Goal: Task Accomplishment & Management: Complete application form

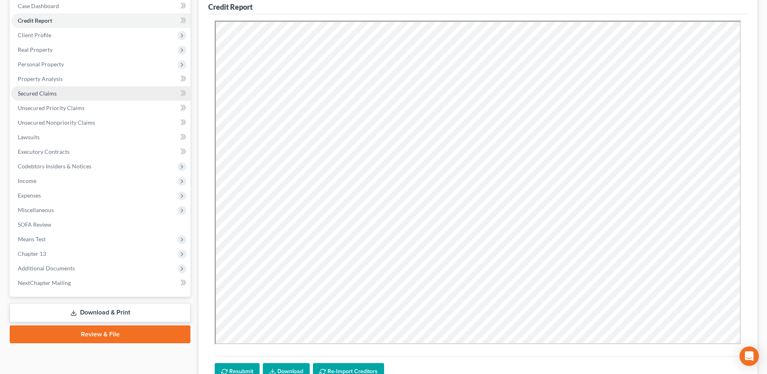
click at [43, 91] on span "Secured Claims" at bounding box center [37, 93] width 39 height 7
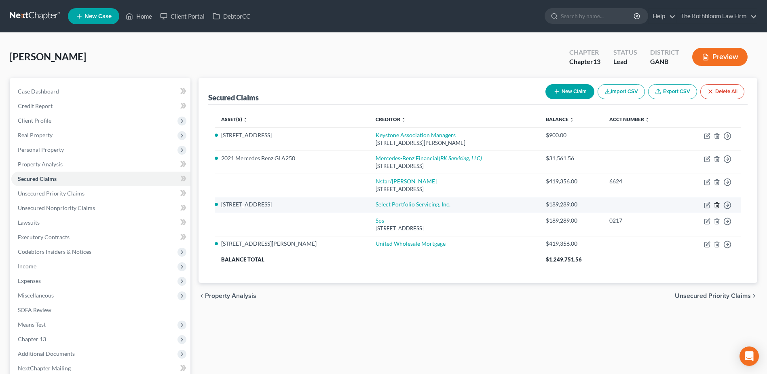
click at [717, 205] on line "button" at bounding box center [717, 206] width 0 height 2
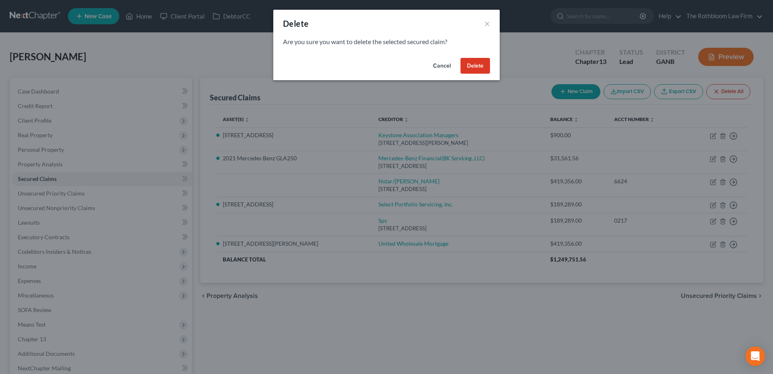
click at [477, 69] on button "Delete" at bounding box center [475, 66] width 30 height 16
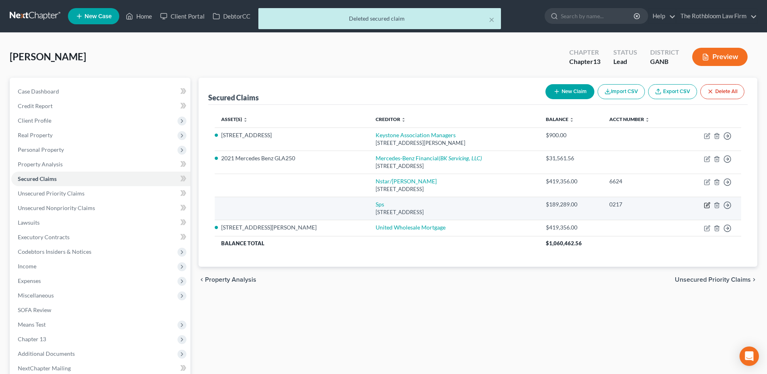
click at [706, 204] on icon "button" at bounding box center [707, 205] width 6 height 6
select select "9"
select select "0"
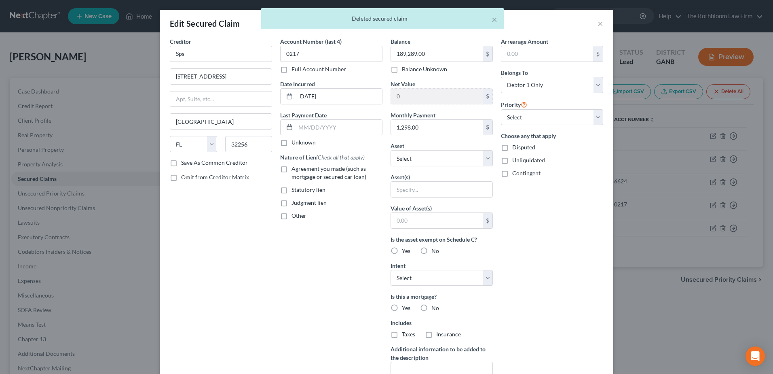
click at [291, 168] on label "Agreement you made (such as mortgage or secured car loan)" at bounding box center [336, 173] width 91 height 16
click at [295, 168] on input "Agreement you made (such as mortgage or secured car loan)" at bounding box center [297, 167] width 5 height 5
checkbox input "true"
click at [439, 157] on select "Select Other Multiple Assets [STREET_ADDRESS][PERSON_NAME] - $825100.0 Clothing…" at bounding box center [442, 158] width 102 height 16
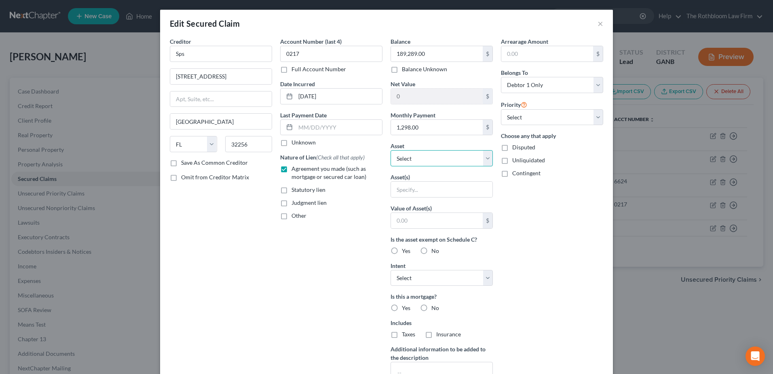
click at [480, 156] on select "Select Other Multiple Assets [STREET_ADDRESS][PERSON_NAME] - $825100.0 Clothing…" at bounding box center [442, 158] width 102 height 16
select select "2"
click at [391, 150] on select "Select Other Multiple Assets [STREET_ADDRESS][PERSON_NAME] - $825100.0 Clothing…" at bounding box center [442, 158] width 102 height 16
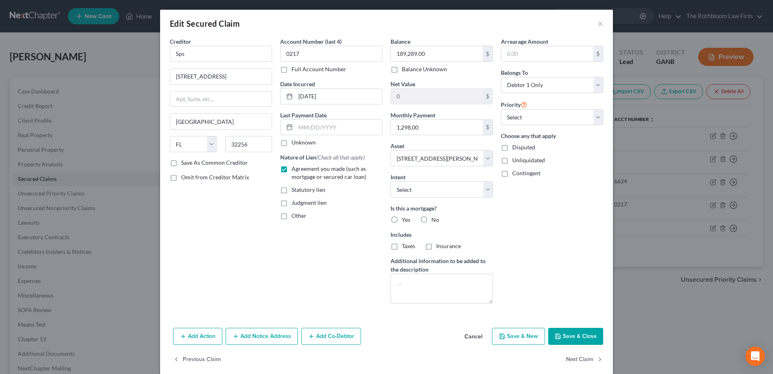
click at [562, 337] on button "Save & Close" at bounding box center [575, 335] width 55 height 17
select select
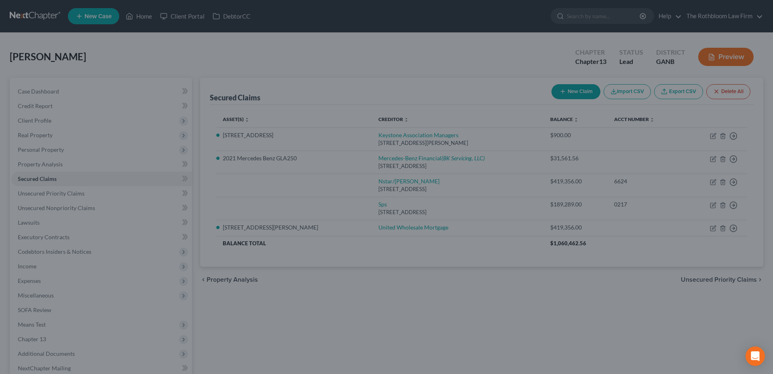
type input "635,811.00"
select select "2"
type input "0"
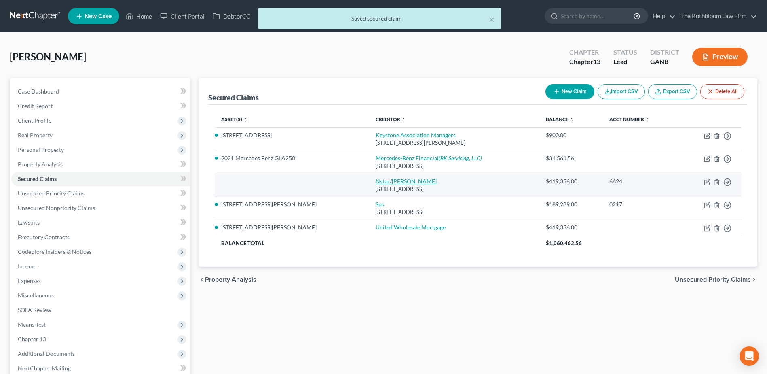
click at [376, 181] on link "Nstar/[PERSON_NAME]" at bounding box center [406, 180] width 61 height 7
select select "45"
select select "0"
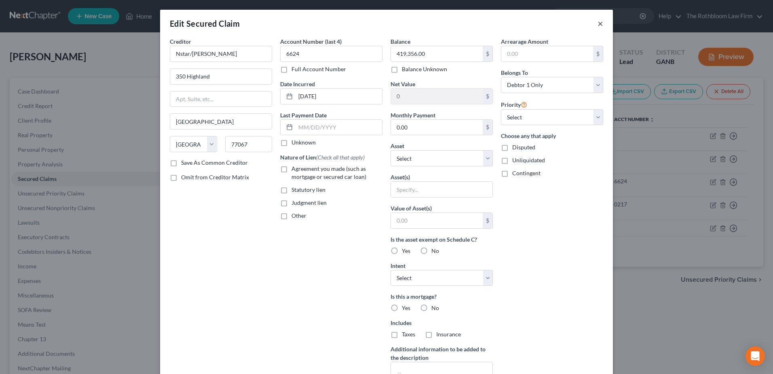
click at [597, 26] on button "×" at bounding box center [600, 24] width 6 height 10
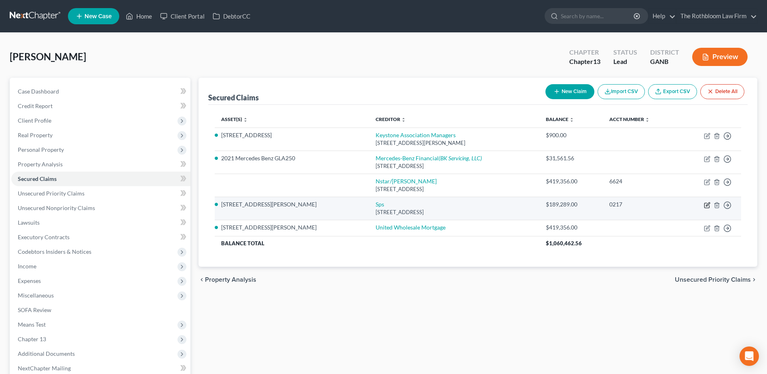
click at [707, 204] on icon "button" at bounding box center [708, 204] width 4 height 4
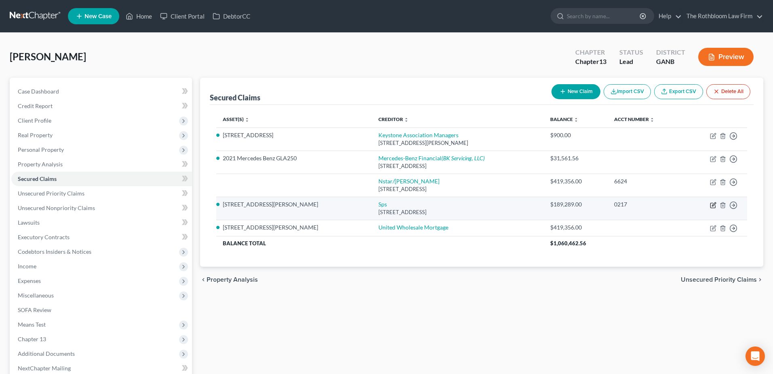
select select "9"
select select "2"
select select "0"
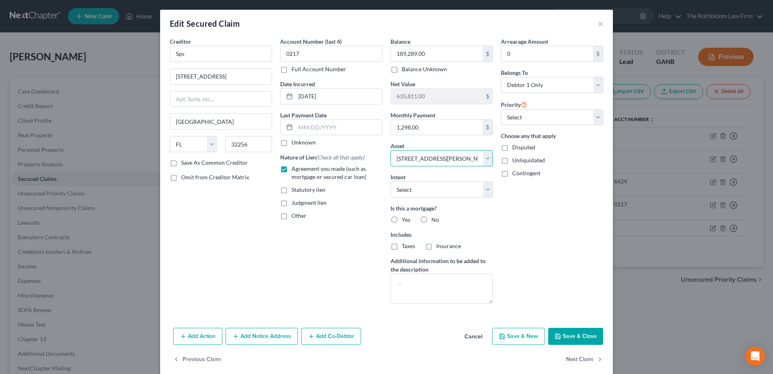
click at [483, 157] on select "Select Other Multiple Assets [STREET_ADDRESS][PERSON_NAME] - $825100.0 Clothing…" at bounding box center [442, 158] width 102 height 16
select select "9"
click at [391, 150] on select "Select Other Multiple Assets [STREET_ADDRESS][PERSON_NAME] - $825100.0 Clothing…" at bounding box center [442, 158] width 102 height 16
click at [441, 191] on select "Select Surrender Redeem Reaffirm Avoid Other" at bounding box center [442, 189] width 102 height 16
select select "2"
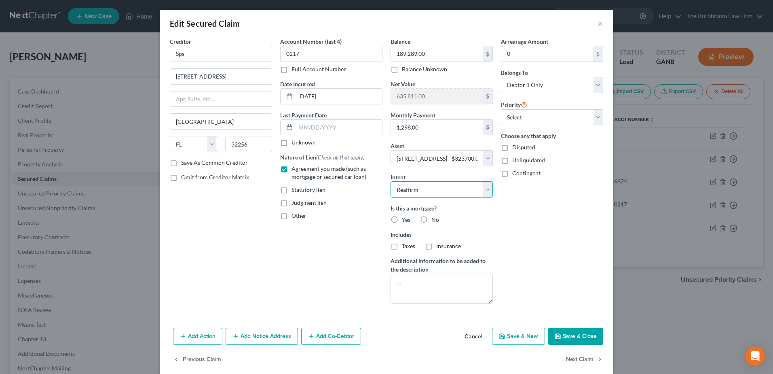
click at [391, 181] on select "Select Surrender Redeem Reaffirm Avoid Other" at bounding box center [442, 189] width 102 height 16
click at [402, 220] on label "Yes" at bounding box center [406, 219] width 8 height 8
click at [405, 220] on input "Yes" at bounding box center [407, 217] width 5 height 5
radio input "true"
click at [402, 245] on label "Taxes" at bounding box center [408, 246] width 13 height 8
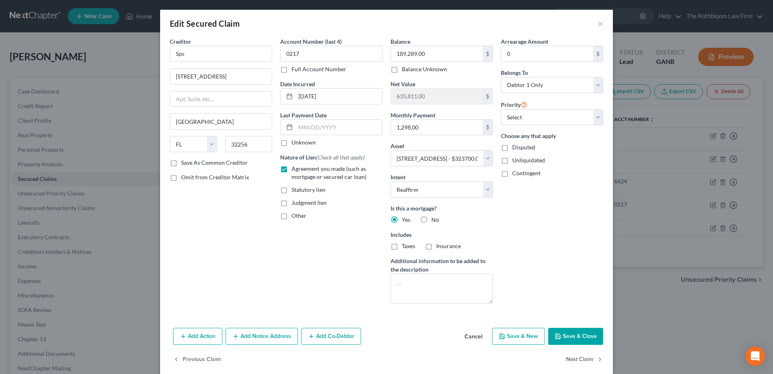
click at [405, 245] on input "Taxes" at bounding box center [407, 244] width 5 height 5
checkbox input "true"
click at [436, 246] on label "Insurance" at bounding box center [448, 246] width 25 height 8
click at [439, 246] on input "Insurance" at bounding box center [441, 244] width 5 height 5
checkbox input "true"
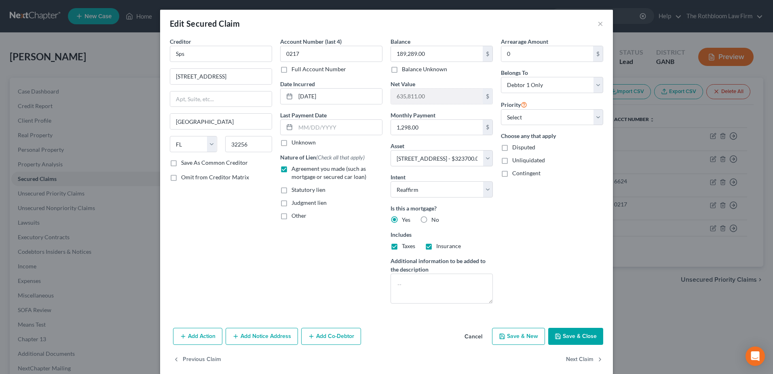
click at [251, 336] on button "Add Notice Address" at bounding box center [262, 335] width 72 height 17
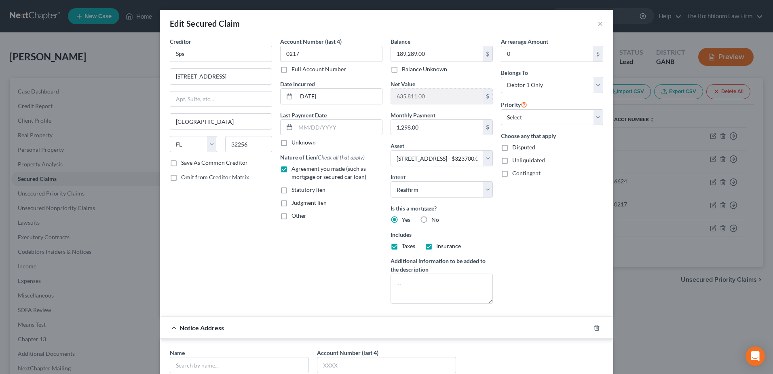
scroll to position [162, 0]
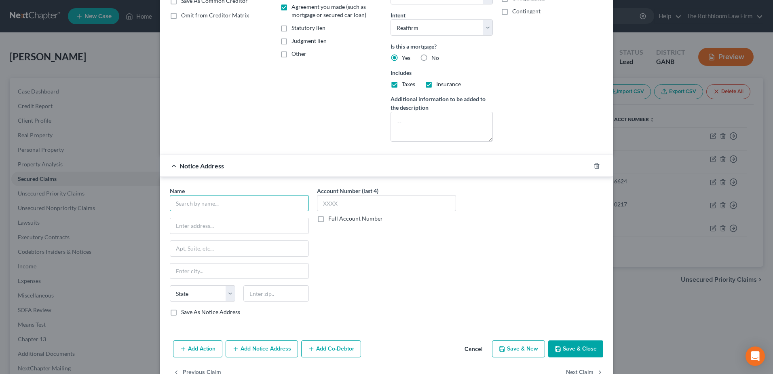
click at [188, 203] on input "text" at bounding box center [239, 203] width 139 height 16
click at [187, 201] on input "text" at bounding box center [239, 203] width 139 height 16
type input "[PERSON_NAME] [PERSON_NAME]"
type input "[STREET_ADDRESS][US_STATE]"
type input "30076"
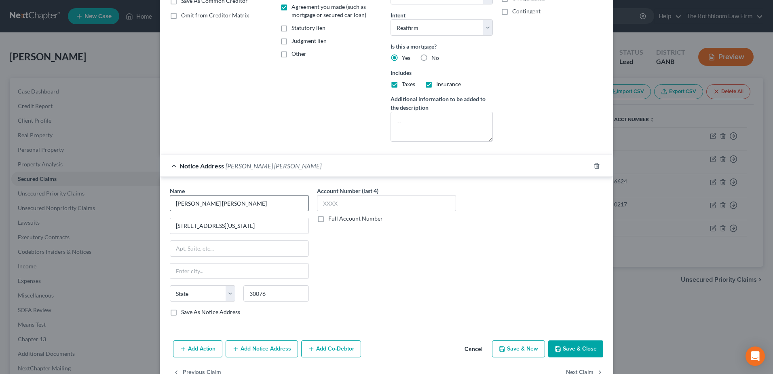
type input "Roswell"
select select "10"
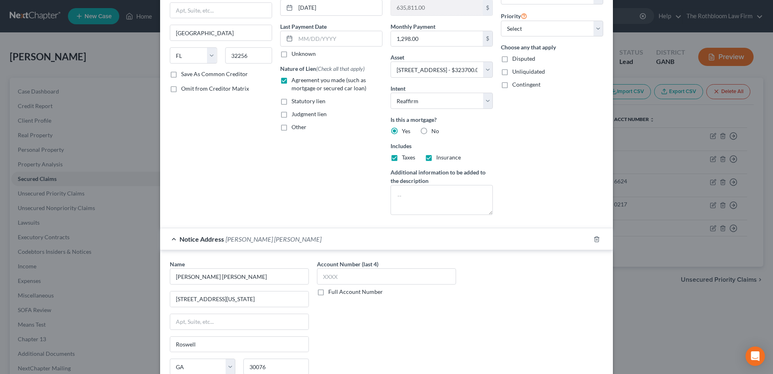
scroll to position [184, 0]
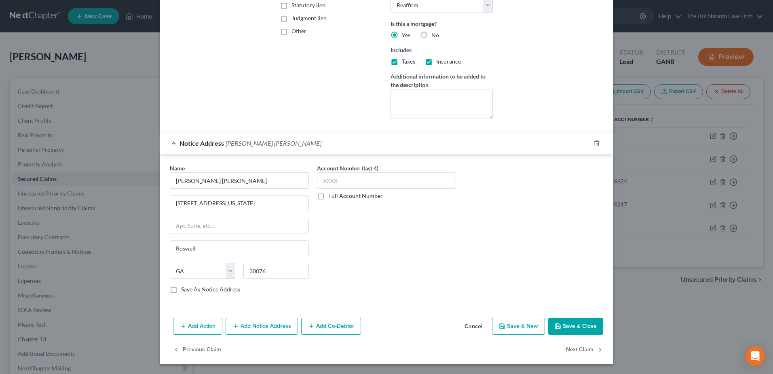
click at [578, 329] on button "Save & Close" at bounding box center [575, 325] width 55 height 17
select select
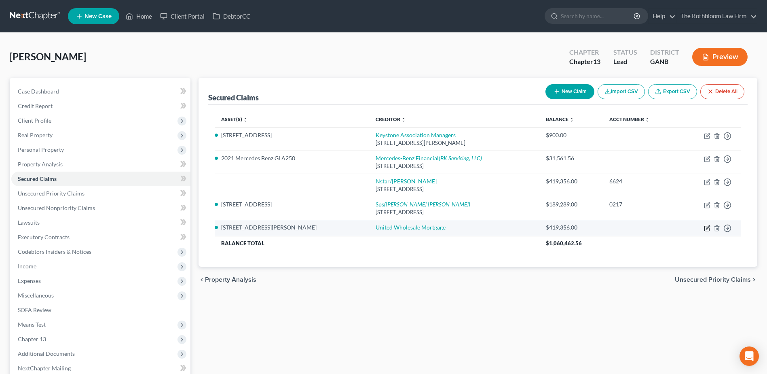
click at [707, 226] on icon "button" at bounding box center [707, 228] width 6 height 6
select select "2"
select select "0"
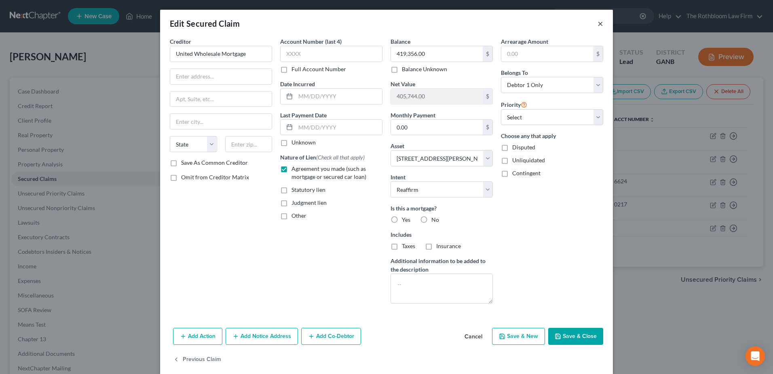
click at [600, 25] on button "×" at bounding box center [600, 24] width 6 height 10
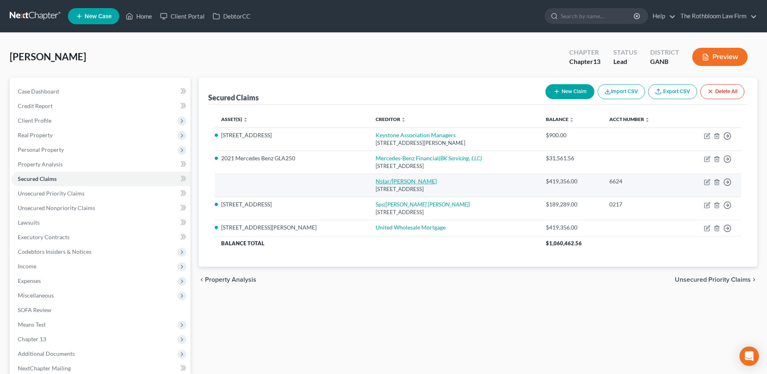
click at [376, 182] on link "Nstar/[PERSON_NAME]" at bounding box center [406, 180] width 61 height 7
select select "45"
select select "0"
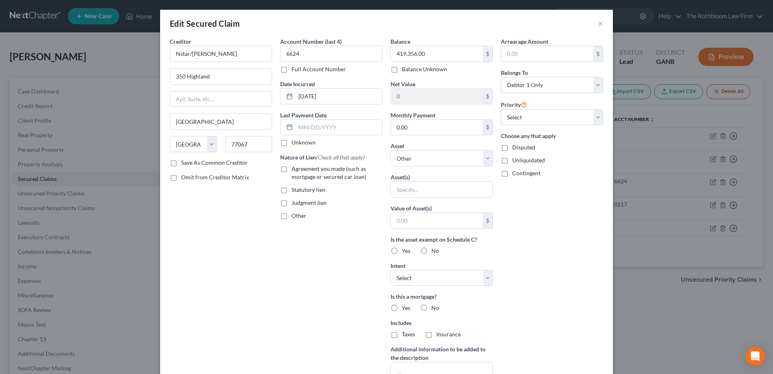
click at [291, 169] on label "Agreement you made (such as mortgage or secured car loan)" at bounding box center [336, 173] width 91 height 16
click at [295, 169] on input "Agreement you made (such as mortgage or secured car loan)" at bounding box center [297, 167] width 5 height 5
checkbox input "true"
click at [485, 160] on select "Select Other Multiple Assets [STREET_ADDRESS][PERSON_NAME] - $825100.0 Clothing…" at bounding box center [442, 158] width 102 height 16
select select "9"
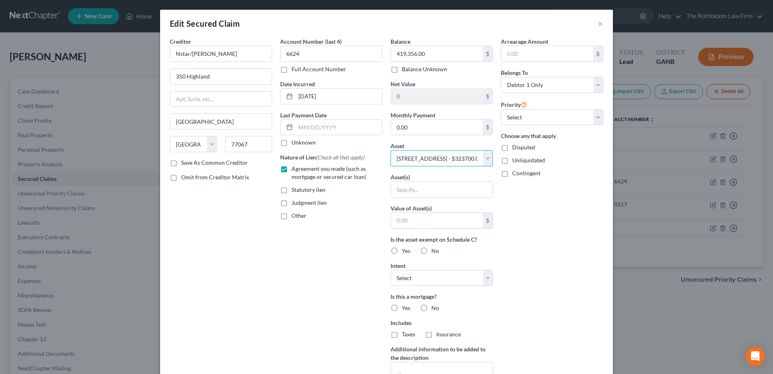
click at [391, 150] on select "Select Other Multiple Assets [STREET_ADDRESS][PERSON_NAME] - $825100.0 Clothing…" at bounding box center [442, 158] width 102 height 16
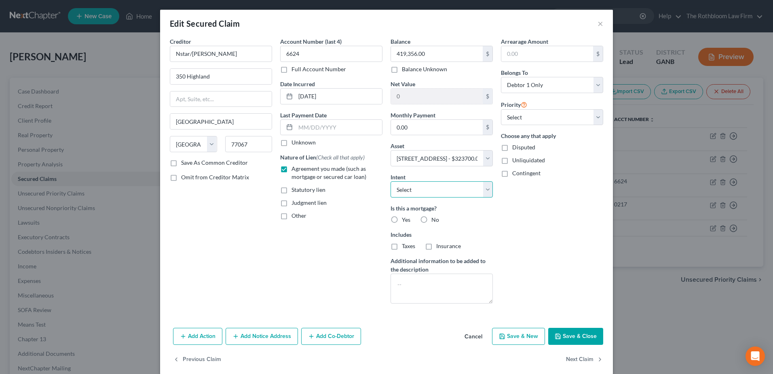
click at [415, 188] on select "Select Surrender Redeem Reaffirm Avoid Other" at bounding box center [442, 189] width 102 height 16
select select "2"
click at [391, 181] on select "Select Surrender Redeem Reaffirm Avoid Other" at bounding box center [442, 189] width 102 height 16
click at [402, 219] on label "Yes" at bounding box center [406, 219] width 8 height 8
click at [405, 219] on input "Yes" at bounding box center [407, 217] width 5 height 5
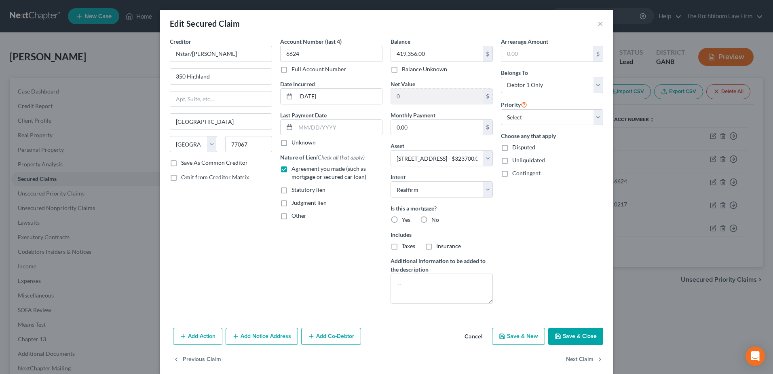
radio input "true"
click at [402, 245] on label "Taxes" at bounding box center [408, 246] width 13 height 8
click at [405, 245] on input "Taxes" at bounding box center [407, 244] width 5 height 5
checkbox input "true"
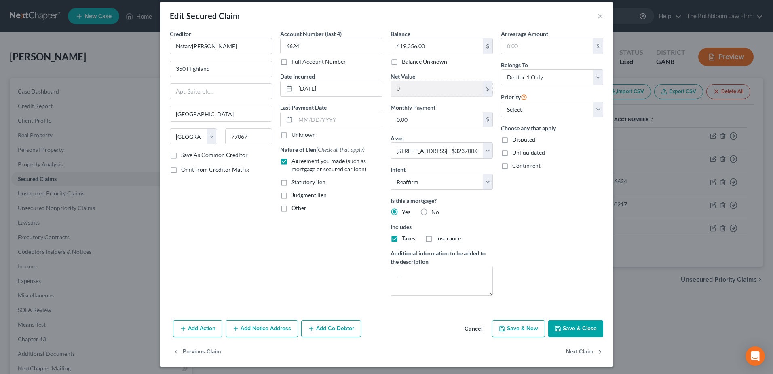
scroll to position [10, 0]
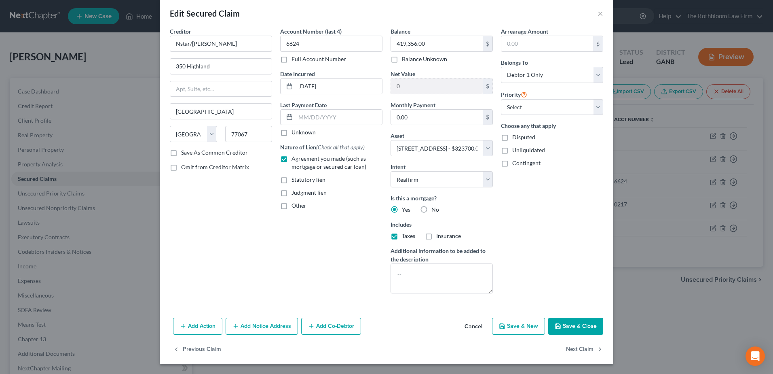
click at [436, 236] on label "Insurance" at bounding box center [448, 236] width 25 height 8
click at [439, 236] on input "Insurance" at bounding box center [441, 234] width 5 height 5
checkbox input "true"
click at [227, 42] on input "Nstar/[PERSON_NAME]" at bounding box center [221, 44] width 102 height 16
type input "Nationstar/[PERSON_NAME]"
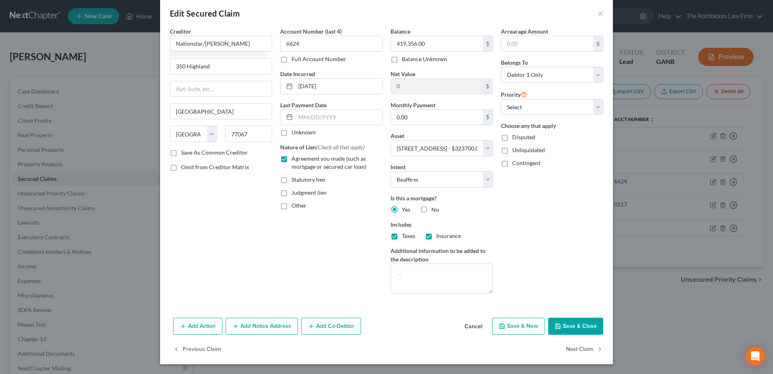
click at [570, 326] on button "Save & Close" at bounding box center [575, 325] width 55 height 17
select select
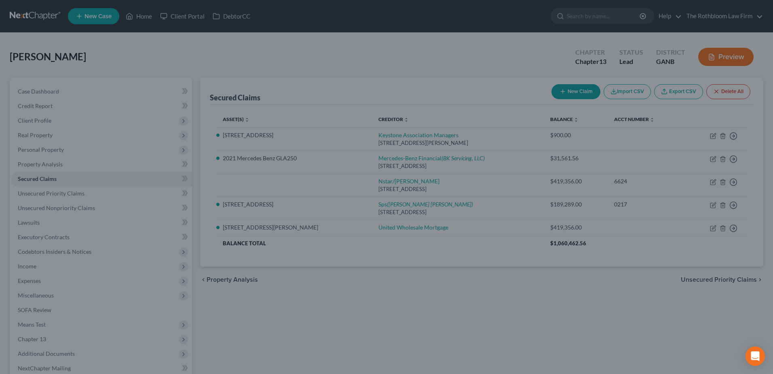
type input "-95,656.00"
select select "9"
type input "0"
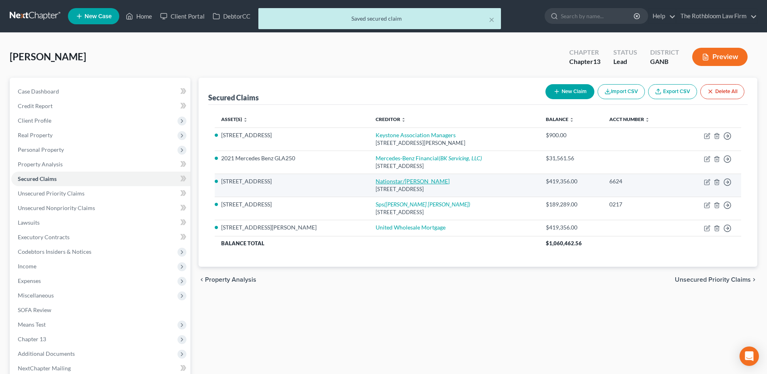
click at [376, 181] on link "Nationstar/[PERSON_NAME]" at bounding box center [413, 180] width 74 height 7
select select "45"
select select "2"
select select "0"
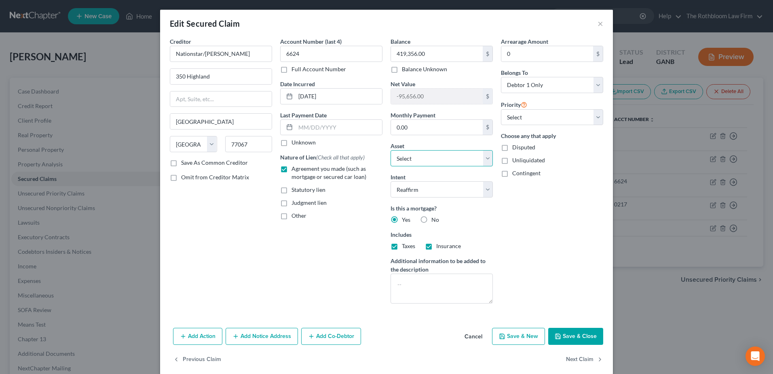
click at [452, 159] on select "Select Other Multiple Assets [STREET_ADDRESS][PERSON_NAME] - $825100.0 Clothing…" at bounding box center [442, 158] width 102 height 16
click at [555, 207] on div "Arrearage Amount 0 $ Belongs To * Select Debtor 1 Only Debtor 2 Only Debtor 1 A…" at bounding box center [552, 173] width 110 height 272
click at [485, 160] on select "Select Other Multiple Assets [STREET_ADDRESS][PERSON_NAME] - $825100.0 Clothing…" at bounding box center [442, 158] width 102 height 16
select select "2"
click at [391, 150] on select "Select Other Multiple Assets [STREET_ADDRESS][PERSON_NAME] - $825100.0 Clothing…" at bounding box center [442, 158] width 102 height 16
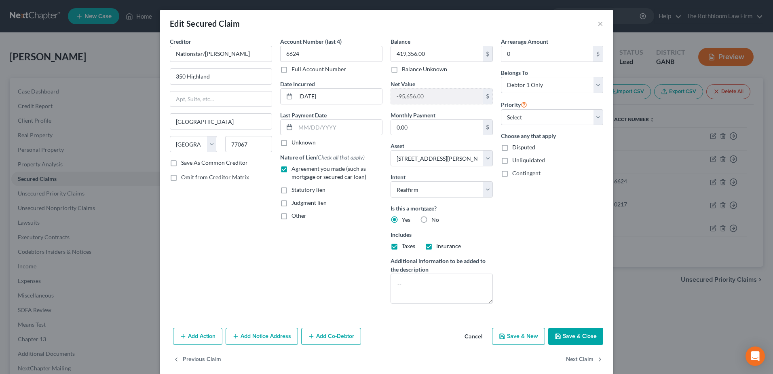
click at [567, 337] on button "Save & Close" at bounding box center [575, 335] width 55 height 17
select select
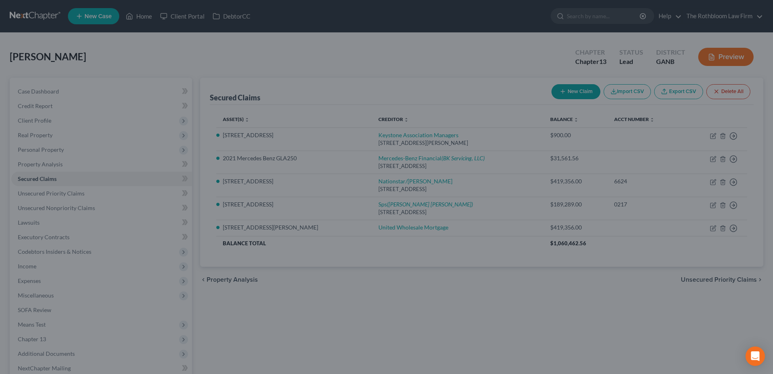
type input "405,744.00"
select select "2"
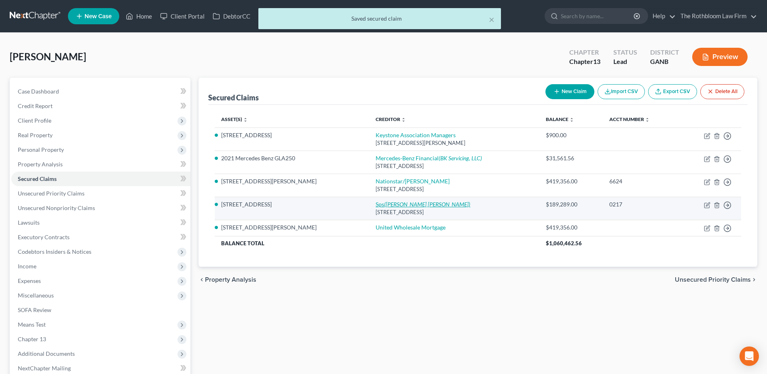
click at [384, 205] on icon "([PERSON_NAME] [PERSON_NAME])" at bounding box center [427, 204] width 86 height 7
select select "9"
select select "2"
select select "0"
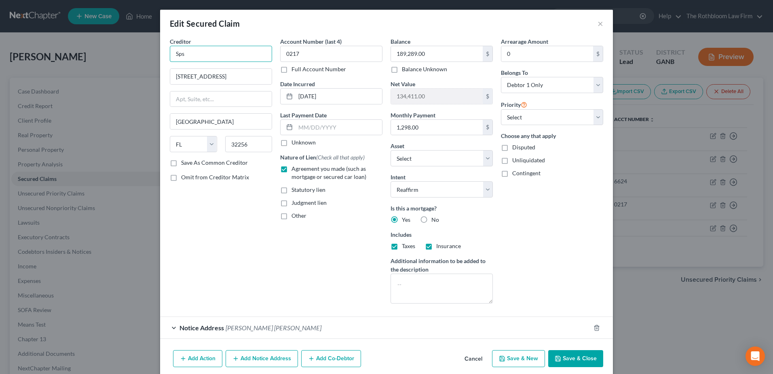
click at [194, 55] on input "Sps" at bounding box center [221, 54] width 102 height 16
type input "Select Portfolio Services"
click at [574, 357] on button "Save & Close" at bounding box center [575, 358] width 55 height 17
select select "9"
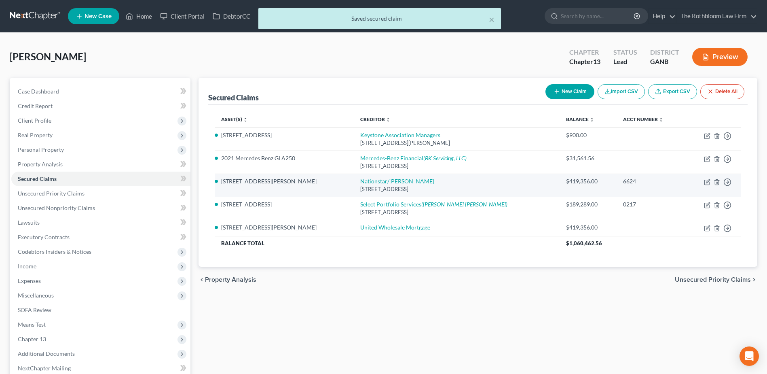
click at [365, 181] on link "Nationstar/[PERSON_NAME]" at bounding box center [397, 180] width 74 height 7
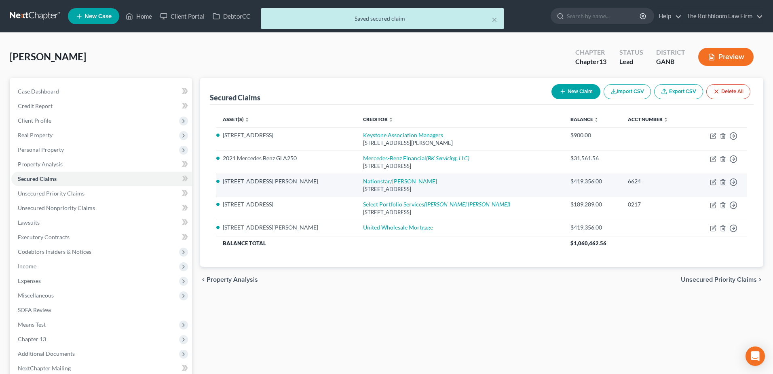
select select "45"
select select "2"
select select "0"
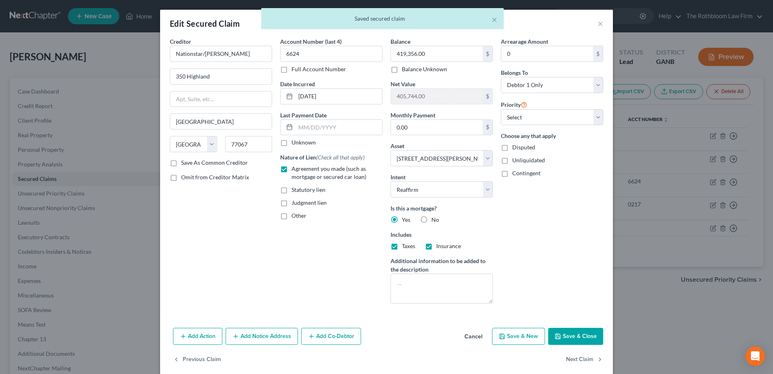
click at [572, 336] on button "Save & Close" at bounding box center [575, 335] width 55 height 17
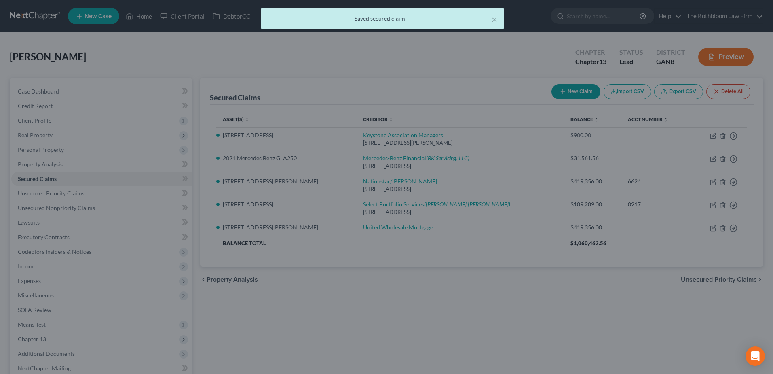
select select "2"
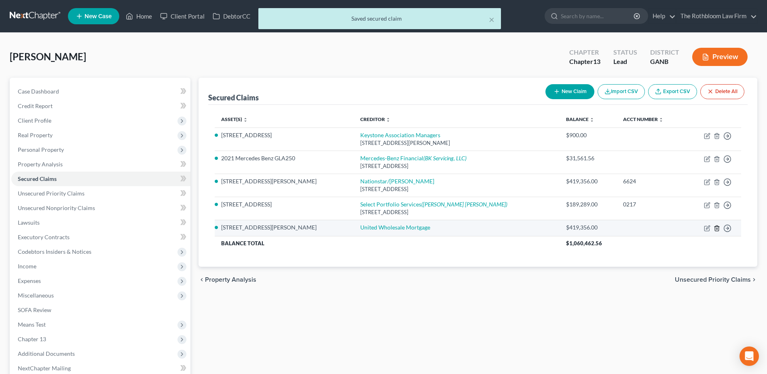
click at [716, 229] on line "button" at bounding box center [716, 229] width 0 height 2
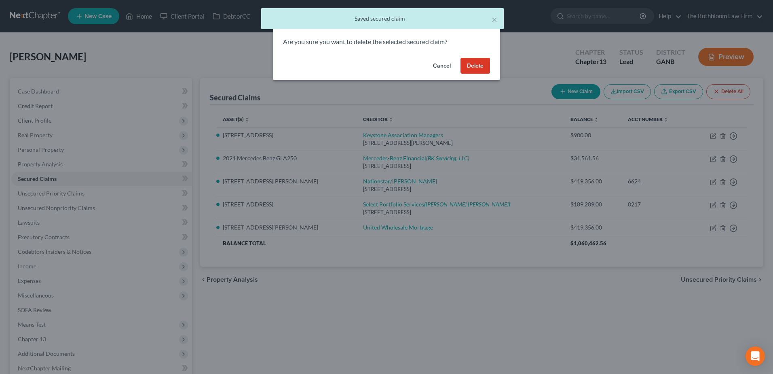
click at [471, 63] on button "Delete" at bounding box center [475, 66] width 30 height 16
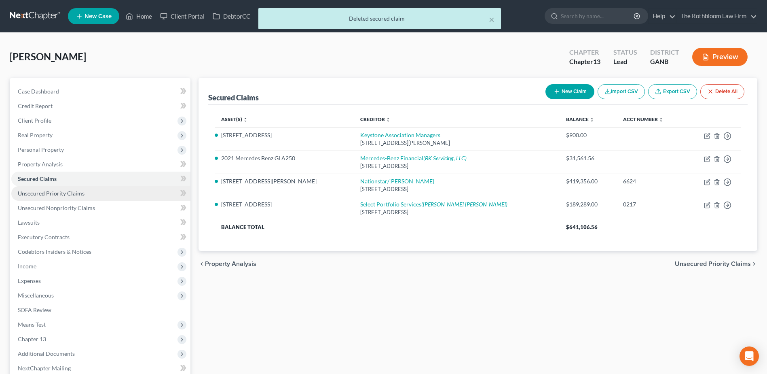
click at [46, 192] on span "Unsecured Priority Claims" at bounding box center [51, 193] width 67 height 7
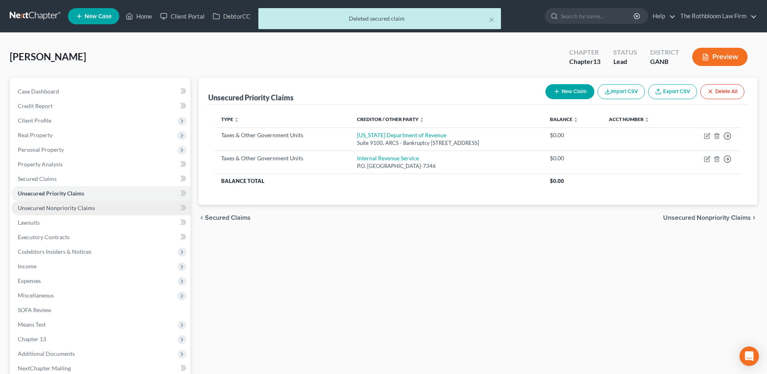
click at [63, 209] on span "Unsecured Nonpriority Claims" at bounding box center [56, 207] width 77 height 7
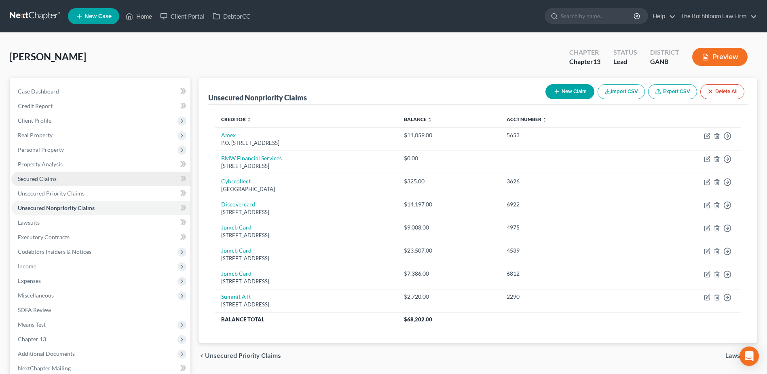
click at [51, 178] on span "Secured Claims" at bounding box center [37, 178] width 39 height 7
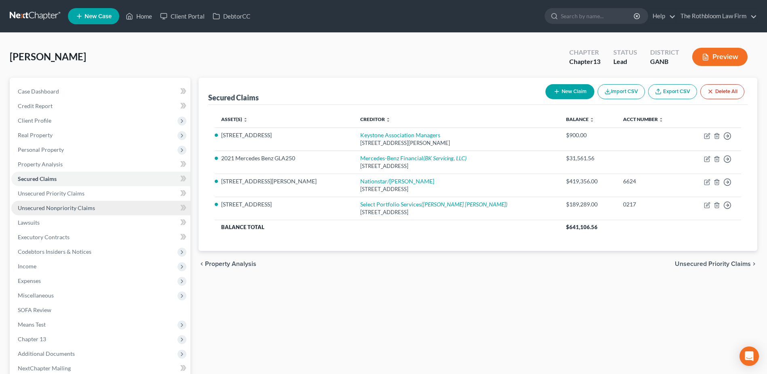
click at [57, 205] on span "Unsecured Nonpriority Claims" at bounding box center [56, 207] width 77 height 7
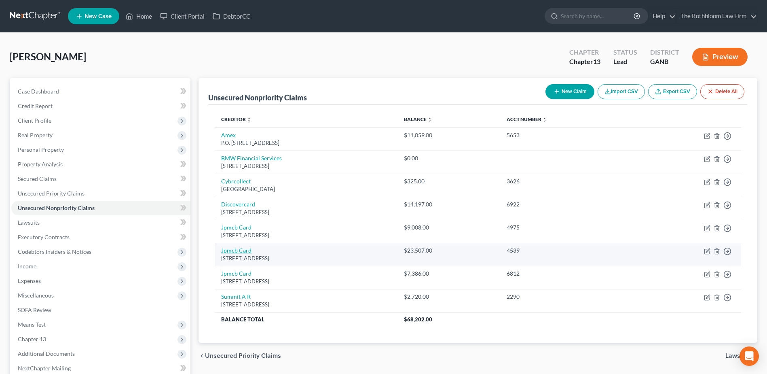
click at [232, 249] on link "Jpmcb Card" at bounding box center [236, 250] width 30 height 7
select select "7"
select select "2"
select select "0"
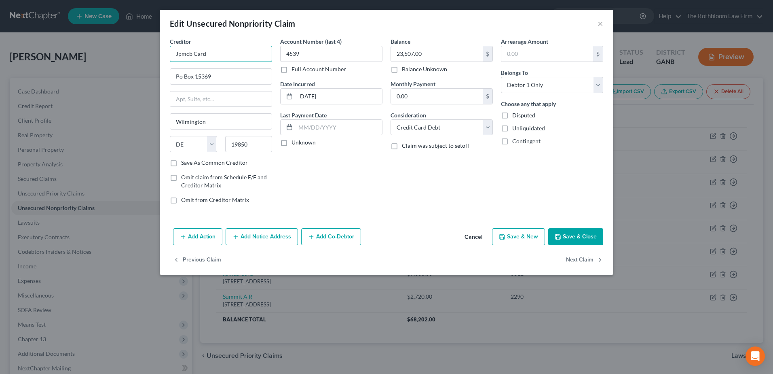
drag, startPoint x: 214, startPoint y: 51, endPoint x: 156, endPoint y: 51, distance: 58.2
click at [156, 51] on div "Edit Unsecured Nonpriority Claim × Creditor * Jpmcb Card Po Box [GEOGRAPHIC_DAT…" at bounding box center [386, 187] width 773 height 374
type input "Chase"
click at [156, 51] on div "Edit Unsecured Nonpriority Claim × Creditor * Chase Po Box [GEOGRAPHIC_DATA] [U…" at bounding box center [386, 187] width 773 height 374
click at [179, 76] on input "Po Box 15369" at bounding box center [220, 76] width 101 height 15
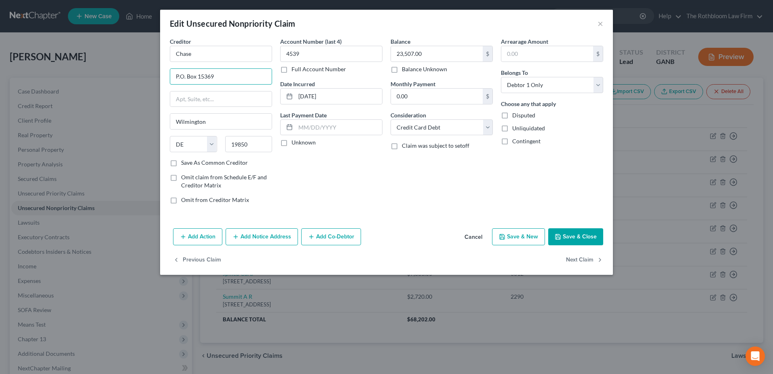
type input "P.O. Box 15369"
click at [275, 236] on button "Add Notice Address" at bounding box center [262, 236] width 72 height 17
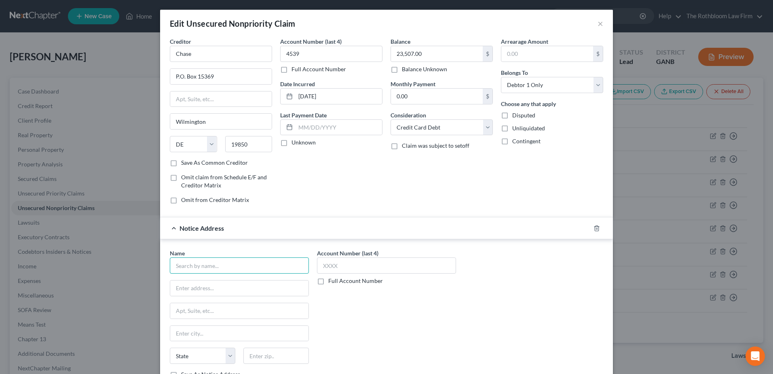
click at [204, 267] on input "text" at bounding box center [239, 265] width 139 height 16
type input "[PERSON_NAME], [PERSON_NAME], [PERSON_NAME]"
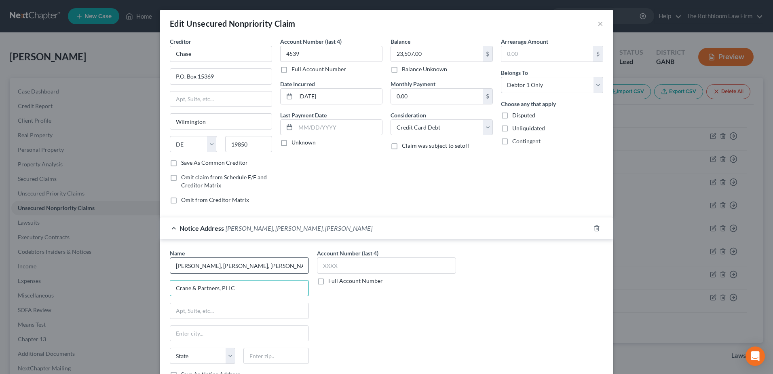
type input "Crane & Partners, PLLC"
type input "[STREET_ADDRESS]"
type input "33487"
type input "Boca Raton"
select select "9"
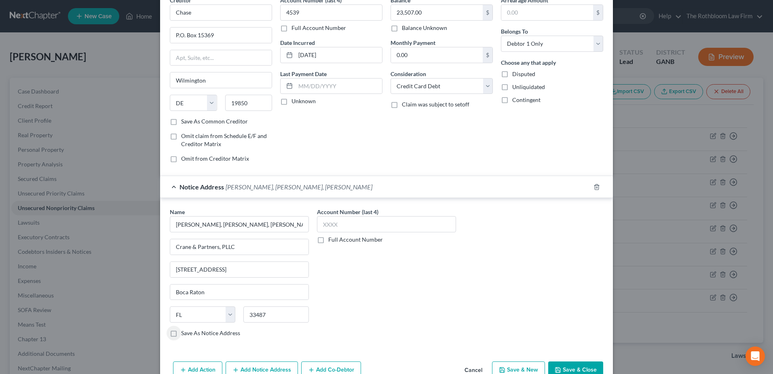
scroll to position [85, 0]
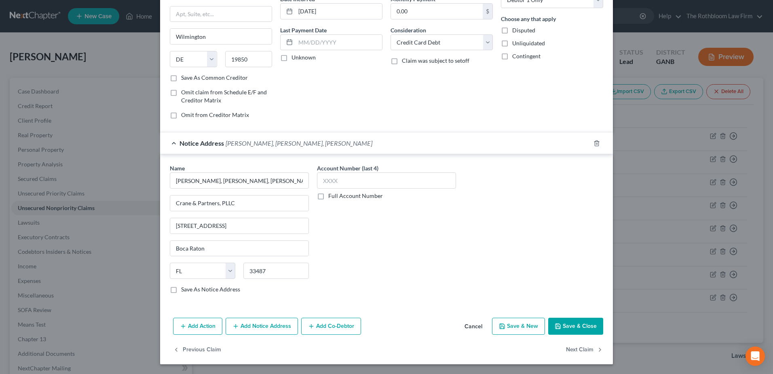
click at [568, 326] on button "Save & Close" at bounding box center [575, 325] width 55 height 17
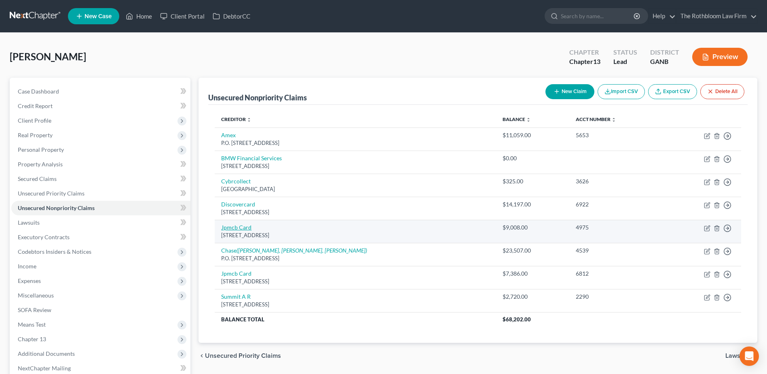
click at [233, 227] on link "Jpmcb Card" at bounding box center [236, 227] width 30 height 7
select select "7"
select select "0"
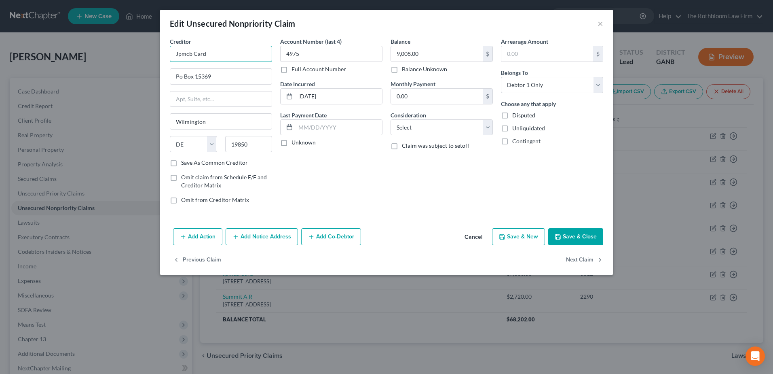
drag, startPoint x: 219, startPoint y: 55, endPoint x: 123, endPoint y: 58, distance: 95.4
click at [123, 58] on div "Edit Unsecured Nonpriority Claim × Creditor * Jpmcb Card Po Box [GEOGRAPHIC_DAT…" at bounding box center [386, 187] width 773 height 374
type input "Chase"
click at [180, 77] on input "Po Box 15369" at bounding box center [220, 76] width 101 height 15
type input "P.O. Box 15369"
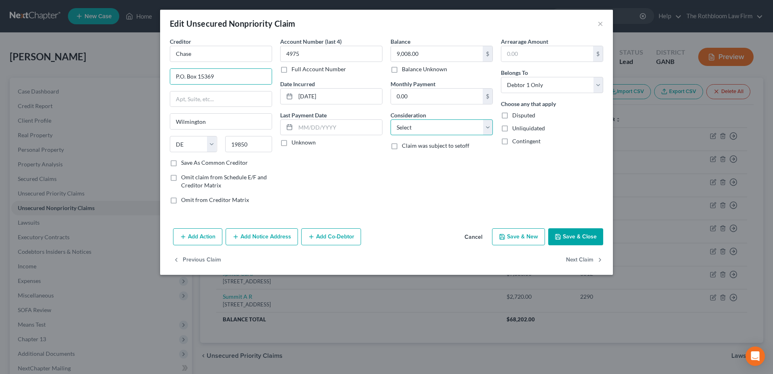
click at [402, 125] on select "Select Cable / Satellite Services Collection Agency Credit Card Debt Debt Couns…" at bounding box center [442, 127] width 102 height 16
select select "2"
click at [391, 119] on select "Select Cable / Satellite Services Collection Agency Credit Card Debt Debt Couns…" at bounding box center [442, 127] width 102 height 16
click at [577, 236] on button "Save & Close" at bounding box center [575, 236] width 55 height 17
type input "0"
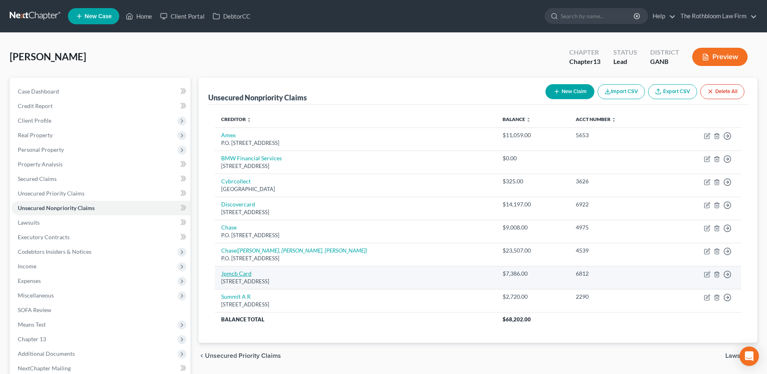
click at [228, 276] on link "Jpmcb Card" at bounding box center [236, 273] width 30 height 7
select select "7"
select select "0"
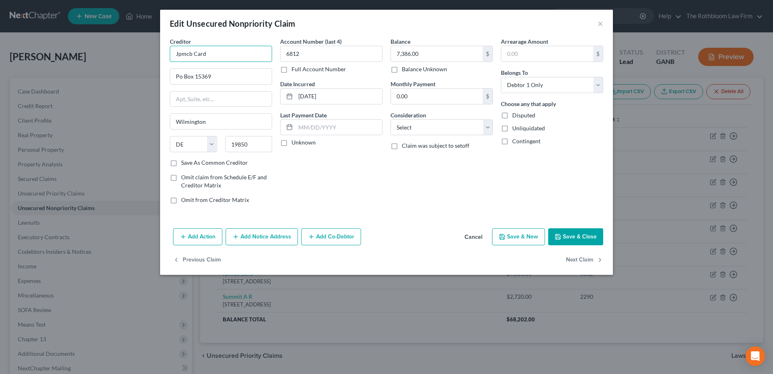
drag, startPoint x: 220, startPoint y: 57, endPoint x: 169, endPoint y: 57, distance: 50.9
click at [169, 57] on div "Creditor * Jpmcb Card Po Box [GEOGRAPHIC_DATA] [US_STATE] AK AR AZ CA CO CT DE …" at bounding box center [221, 123] width 110 height 173
type input "Chase"
click at [179, 78] on input "Po Box 15369" at bounding box center [220, 76] width 101 height 15
type input "P.O. Box 15369"
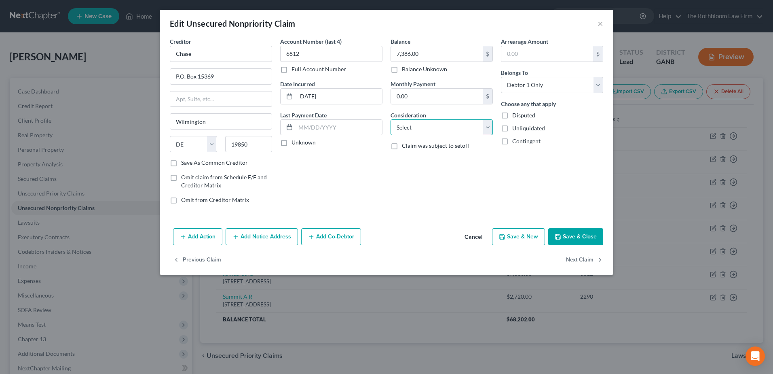
click at [422, 126] on select "Select Cable / Satellite Services Collection Agency Credit Card Debt Debt Couns…" at bounding box center [442, 127] width 102 height 16
select select "2"
click at [391, 119] on select "Select Cable / Satellite Services Collection Agency Credit Card Debt Debt Couns…" at bounding box center [442, 127] width 102 height 16
click at [579, 242] on button "Save & Close" at bounding box center [575, 236] width 55 height 17
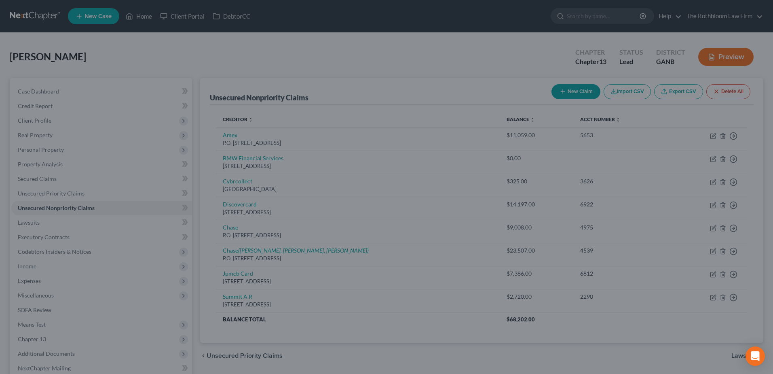
type input "0"
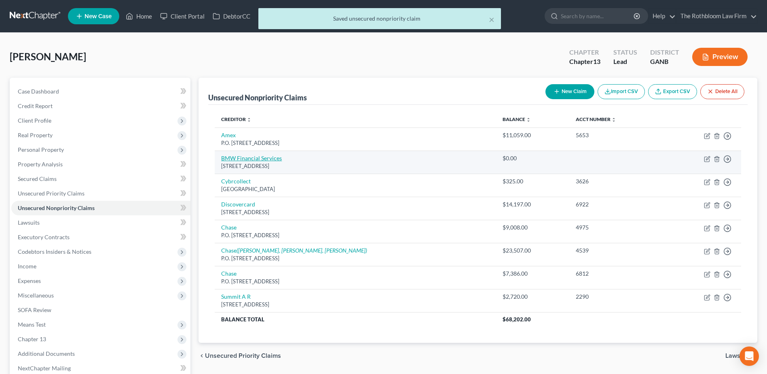
click at [229, 155] on link "BMW Financial Services" at bounding box center [251, 157] width 61 height 7
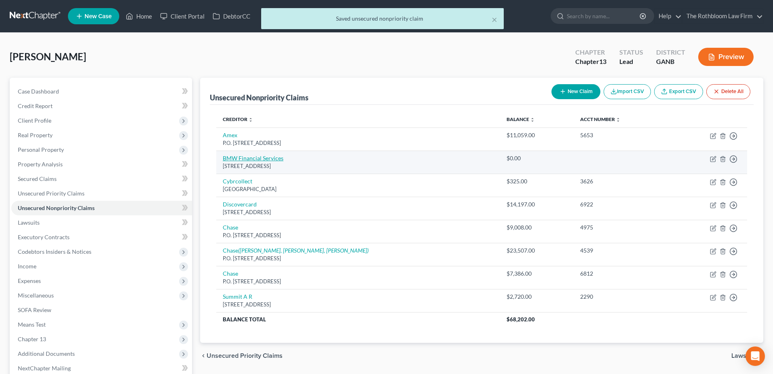
select select "33"
select select "14"
select select "0"
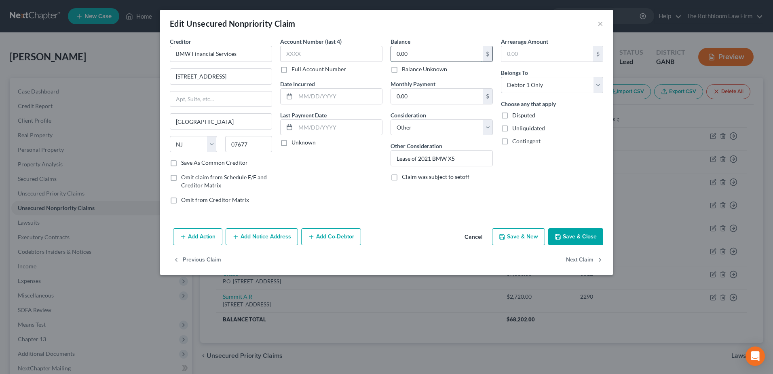
click at [418, 56] on input "0.00" at bounding box center [437, 53] width 92 height 15
type input "3,162.36"
drag, startPoint x: 245, startPoint y: 78, endPoint x: 129, endPoint y: 79, distance: 116.4
click at [129, 79] on div "Edit Unsecured Nonpriority Claim × Creditor * BMW Financial Services [STREET_AD…" at bounding box center [386, 187] width 773 height 374
type input "[STREET_ADDRESS]"
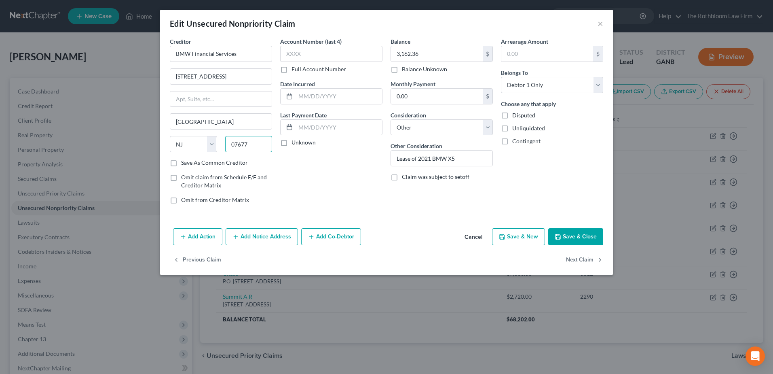
click at [247, 145] on input "07677" at bounding box center [248, 144] width 47 height 16
drag, startPoint x: 247, startPoint y: 145, endPoint x: 223, endPoint y: 146, distance: 24.7
click at [223, 146] on div "07677" at bounding box center [248, 144] width 55 height 16
type input "73118"
type input "[US_STATE][GEOGRAPHIC_DATA]"
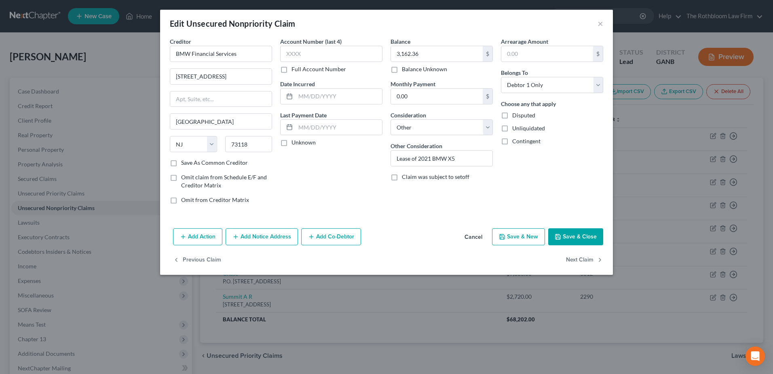
select select "37"
click at [585, 235] on button "Save & Close" at bounding box center [575, 236] width 55 height 17
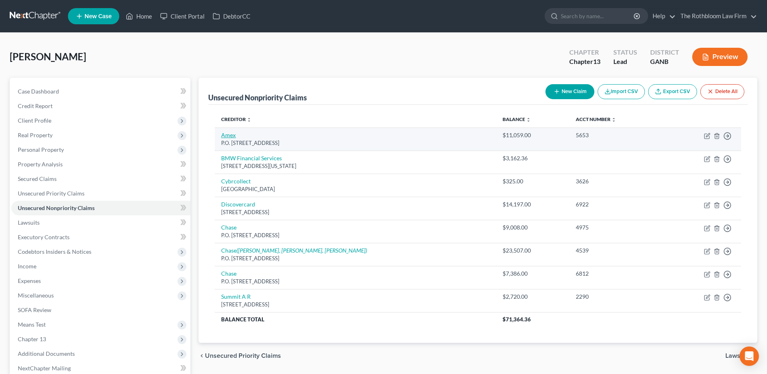
click at [223, 134] on link "Amex" at bounding box center [228, 134] width 15 height 7
select select "45"
select select "0"
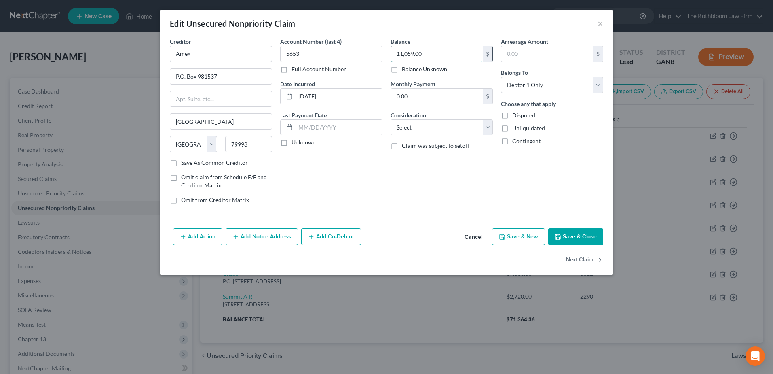
click at [438, 49] on input "11,059.00" at bounding box center [437, 53] width 92 height 15
type input "11,059.85"
click at [198, 54] on input "Amex" at bounding box center [221, 54] width 102 height 16
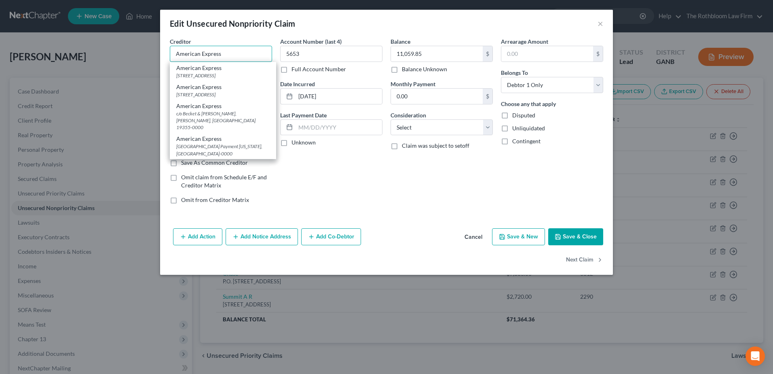
type input "American Express"
click at [245, 236] on button "Add Notice Address" at bounding box center [262, 236] width 72 height 17
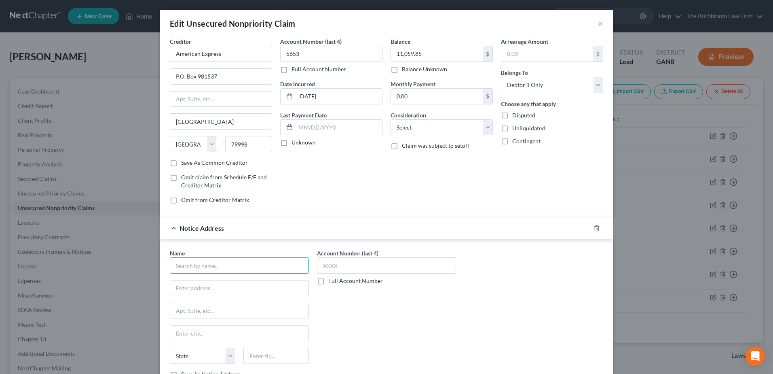
click at [188, 271] on input "text" at bounding box center [239, 265] width 139 height 16
type input "Becket and [PERSON_NAME]"
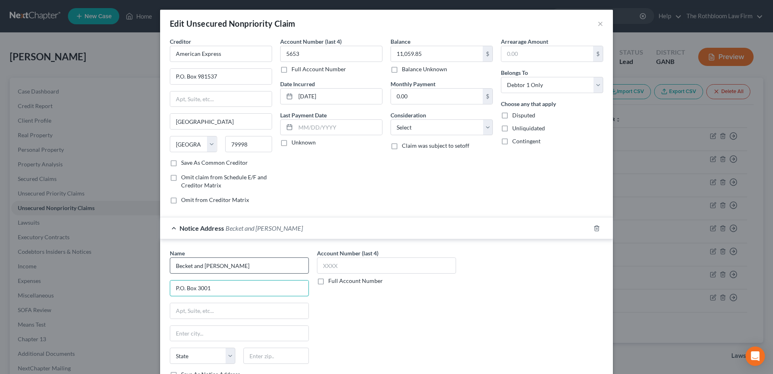
type input "P.O. Box 3001"
type input "19355"
type input "Malvern"
select select "39"
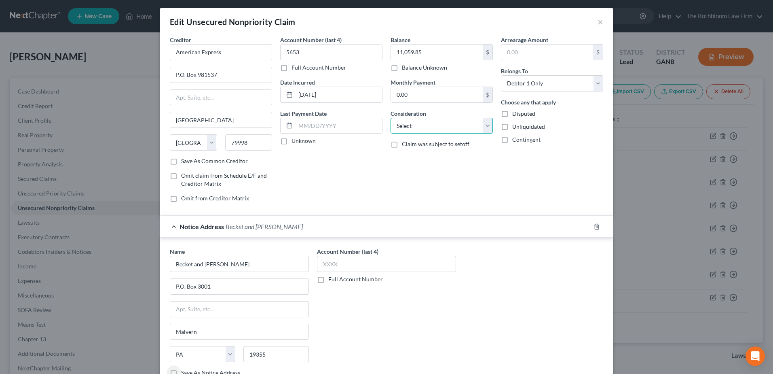
click at [401, 125] on select "Select Cable / Satellite Services Collection Agency Credit Card Debt Debt Couns…" at bounding box center [442, 126] width 102 height 16
select select "2"
click at [391, 118] on select "Select Cable / Satellite Services Collection Agency Credit Card Debt Debt Couns…" at bounding box center [442, 126] width 102 height 16
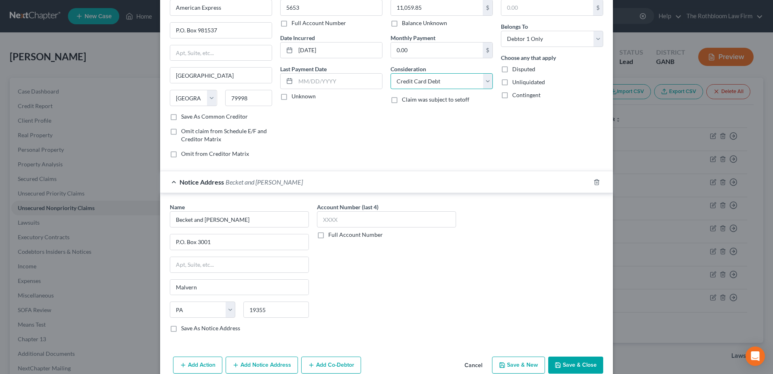
scroll to position [85, 0]
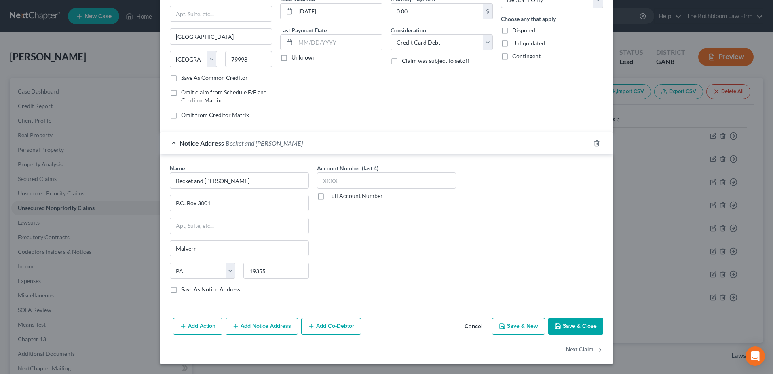
click at [568, 321] on button "Save & Close" at bounding box center [575, 325] width 55 height 17
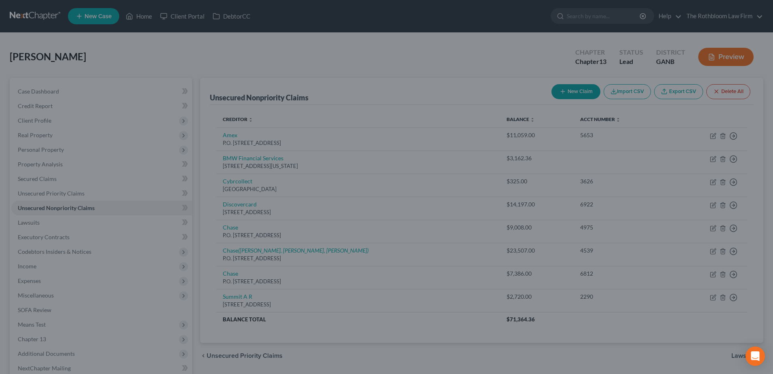
type input "0"
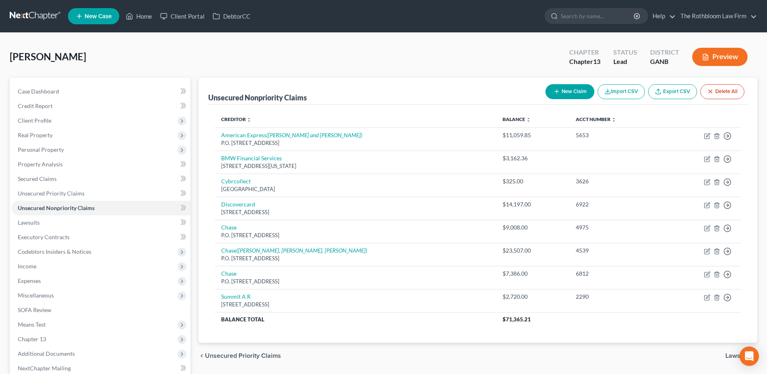
click at [577, 89] on button "New Claim" at bounding box center [569, 91] width 49 height 15
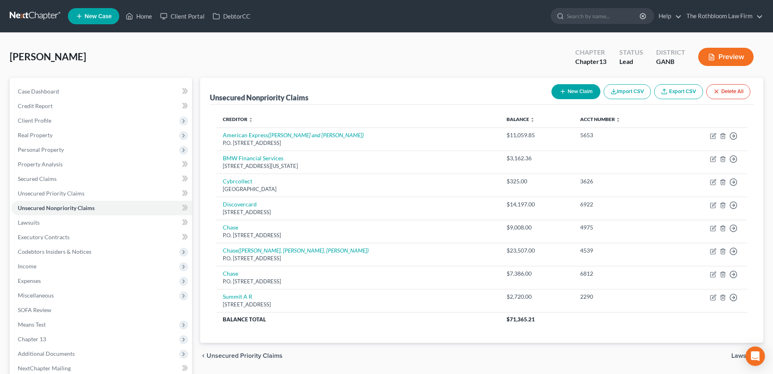
select select "0"
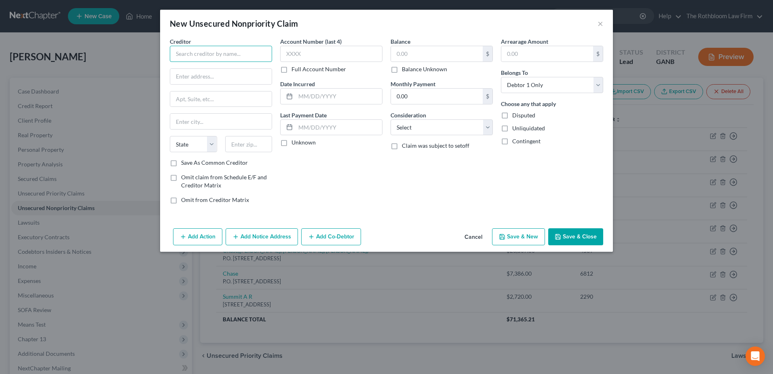
click at [182, 53] on input "text" at bounding box center [221, 54] width 102 height 16
type input "A"
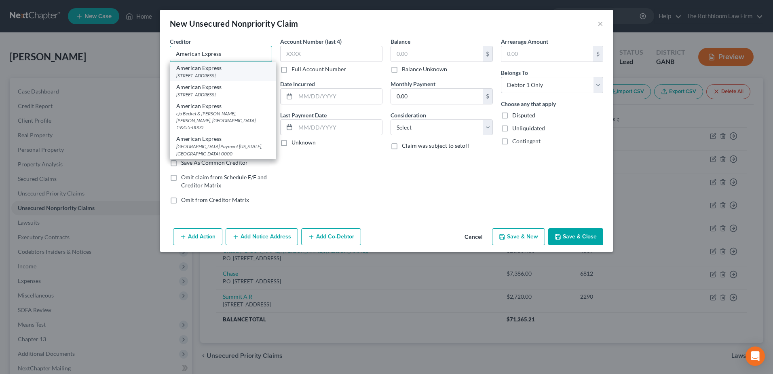
type input "American Express"
click at [198, 74] on div "[STREET_ADDRESS]" at bounding box center [222, 75] width 93 height 7
type input "PO Box 981535"
type input "[GEOGRAPHIC_DATA]"
select select "45"
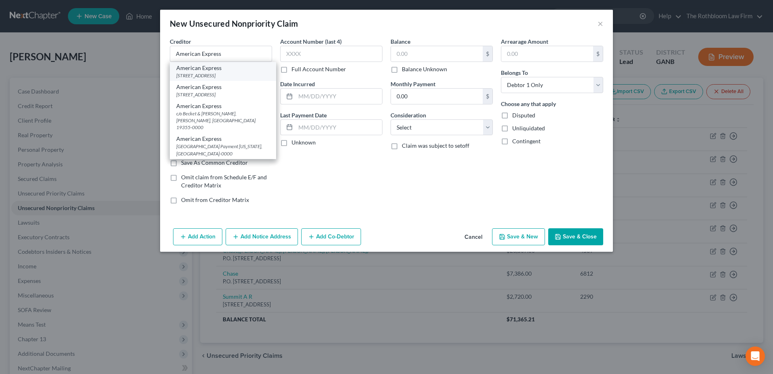
type input "79998-1535"
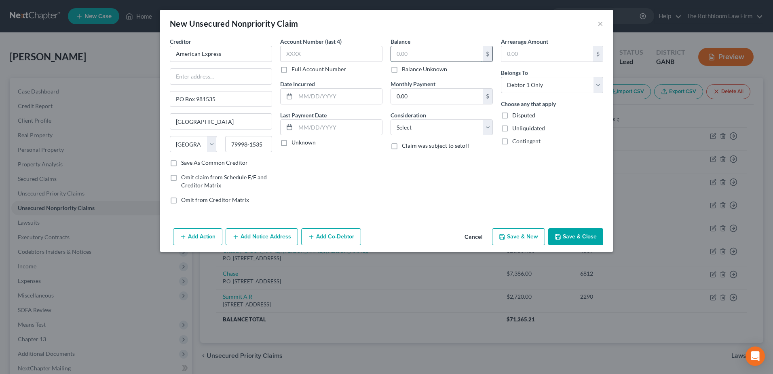
click at [405, 50] on input "text" at bounding box center [437, 53] width 92 height 15
type input "3,769.59"
click at [426, 119] on label "Consideration" at bounding box center [409, 115] width 36 height 8
click at [420, 131] on select "Select Cable / Satellite Services Collection Agency Credit Card Debt Debt Couns…" at bounding box center [442, 127] width 102 height 16
select select "2"
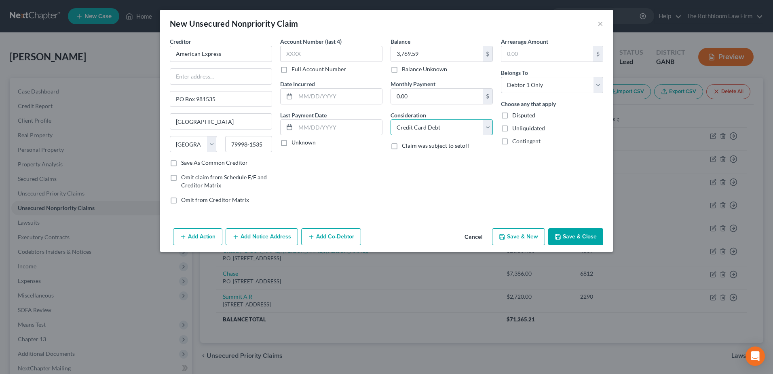
click at [391, 119] on select "Select Cable / Satellite Services Collection Agency Credit Card Debt Debt Couns…" at bounding box center [442, 127] width 102 height 16
click at [588, 234] on button "Save & Close" at bounding box center [575, 236] width 55 height 17
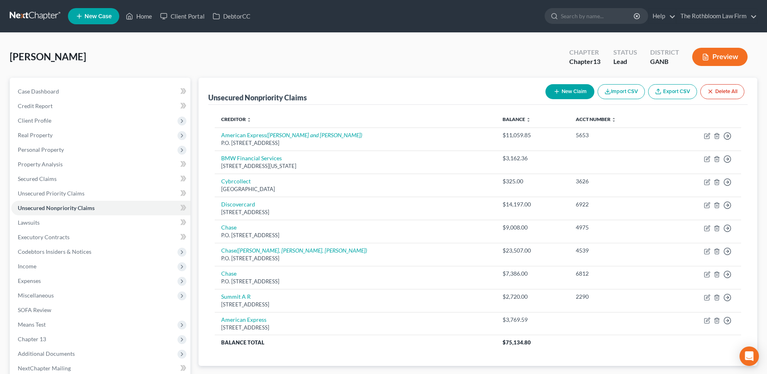
click at [569, 91] on button "New Claim" at bounding box center [569, 91] width 49 height 15
select select "0"
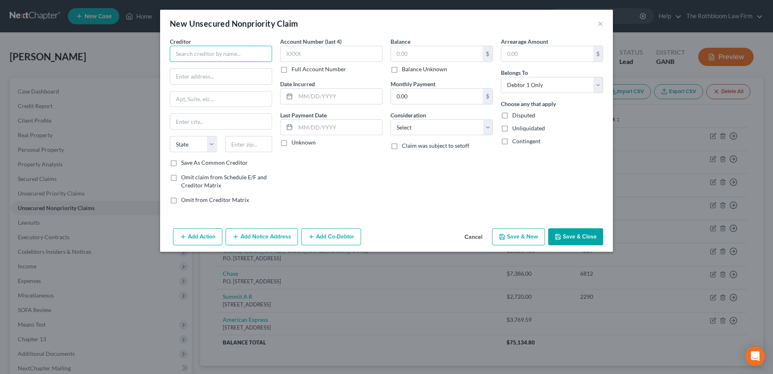
click at [218, 60] on input "text" at bounding box center [221, 54] width 102 height 16
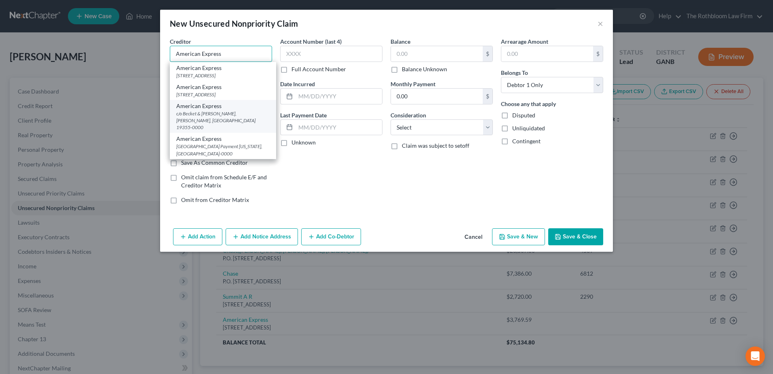
type input "American Express"
click at [226, 118] on div "c/o Becket & [PERSON_NAME], [PERSON_NAME], [GEOGRAPHIC_DATA] 19355-0000" at bounding box center [222, 120] width 93 height 21
type input "c/o Becket & [PERSON_NAME]"
type input "Malvern"
select select "39"
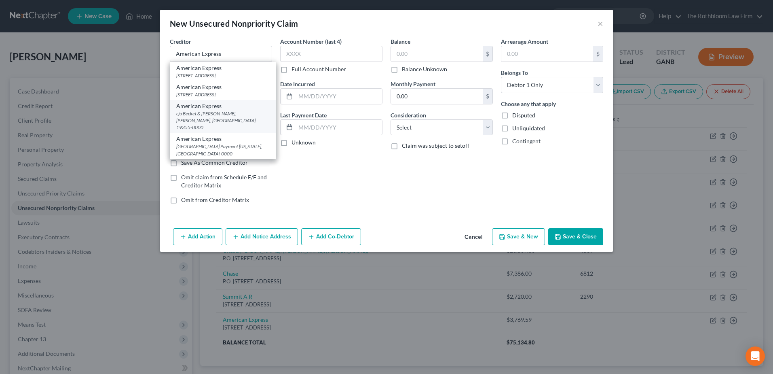
type input "19355-0000"
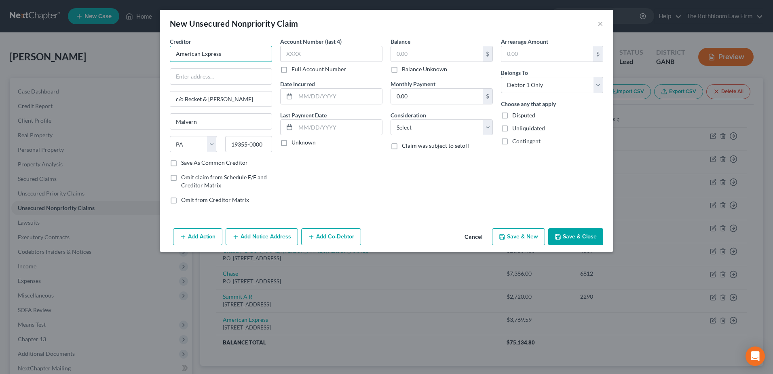
click at [226, 57] on input "American Express" at bounding box center [221, 54] width 102 height 16
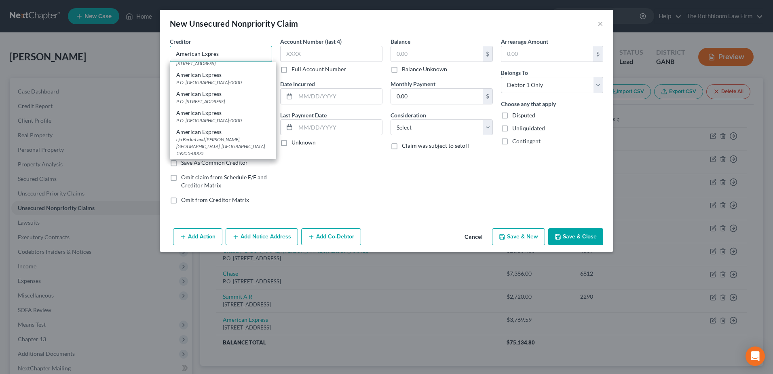
scroll to position [202, 0]
click at [203, 121] on div "P.O. [GEOGRAPHIC_DATA]-0000" at bounding box center [222, 117] width 93 height 7
type input "American Express"
type input "P.O. Box 7871"
type input "[GEOGRAPHIC_DATA]"
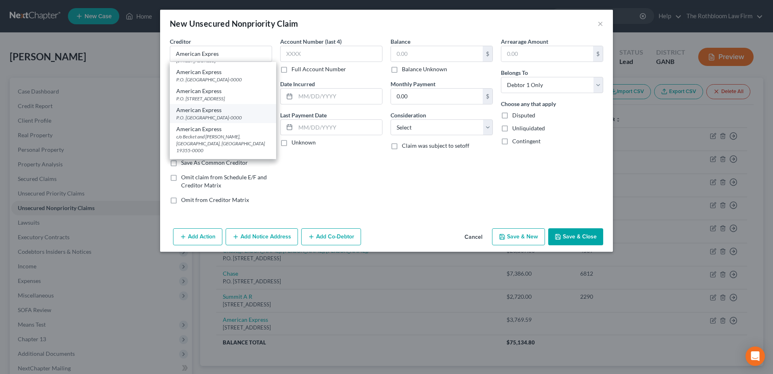
select select "9"
type input "33329-0000"
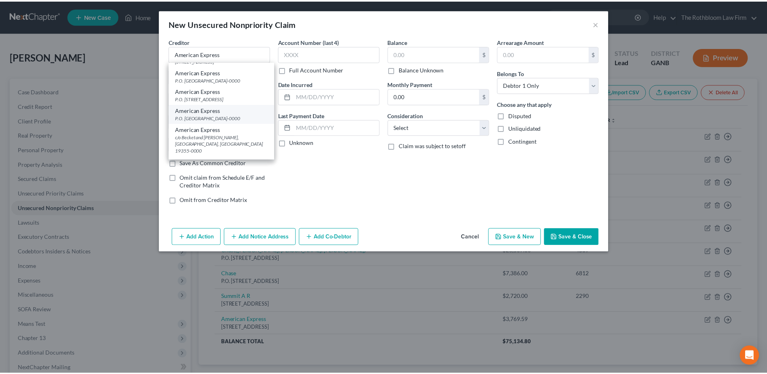
scroll to position [0, 0]
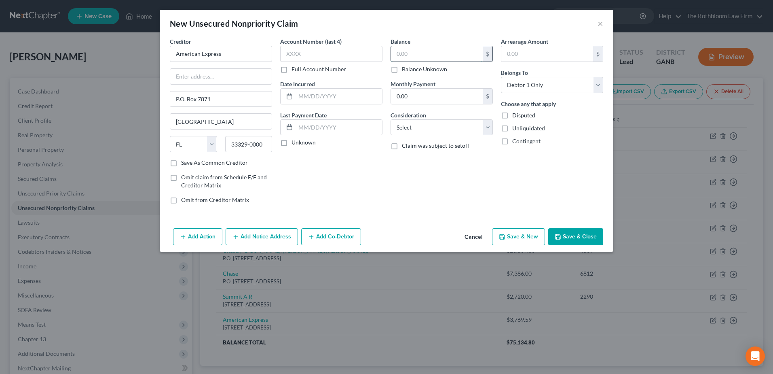
drag, startPoint x: 410, startPoint y: 52, endPoint x: 407, endPoint y: 55, distance: 4.4
click at [407, 55] on input "text" at bounding box center [437, 53] width 92 height 15
type input "2,723.76"
click at [425, 127] on select "Select Cable / Satellite Services Collection Agency Credit Card Debt Debt Couns…" at bounding box center [442, 127] width 102 height 16
select select "2"
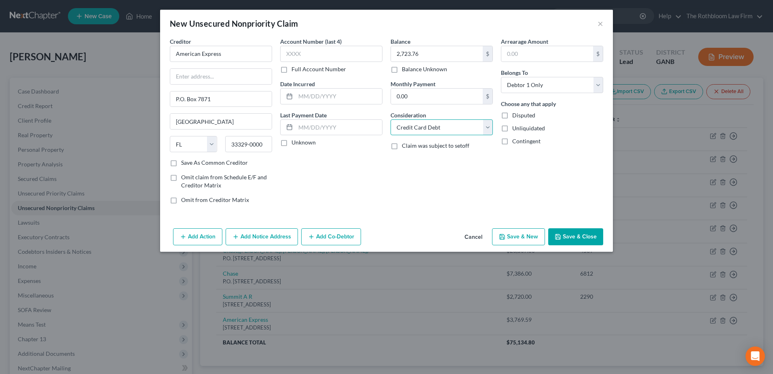
click at [391, 119] on select "Select Cable / Satellite Services Collection Agency Credit Card Debt Debt Couns…" at bounding box center [442, 127] width 102 height 16
click at [574, 239] on button "Save & Close" at bounding box center [575, 236] width 55 height 17
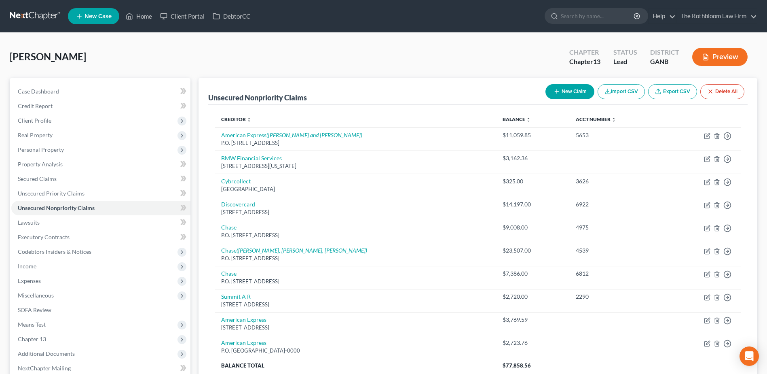
click at [566, 87] on button "New Claim" at bounding box center [569, 91] width 49 height 15
select select "0"
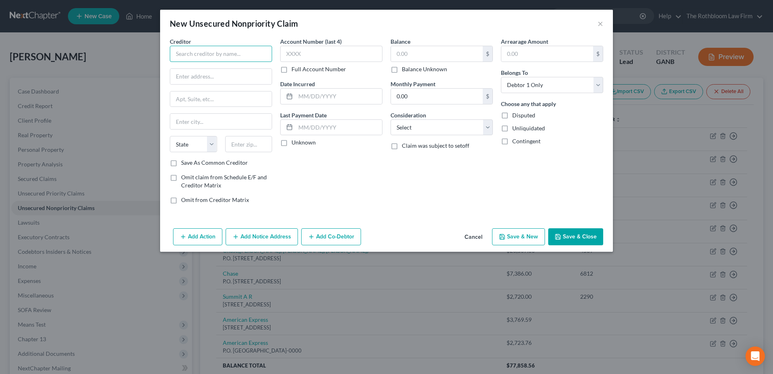
click at [182, 57] on input "text" at bounding box center [221, 54] width 102 height 16
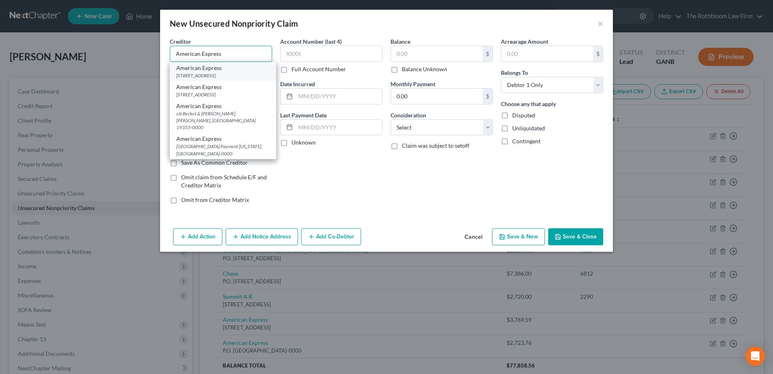
type input "American Express"
click at [190, 72] on div "[STREET_ADDRESS]" at bounding box center [222, 75] width 93 height 7
type input "PO Box 981535"
type input "[GEOGRAPHIC_DATA]"
select select "45"
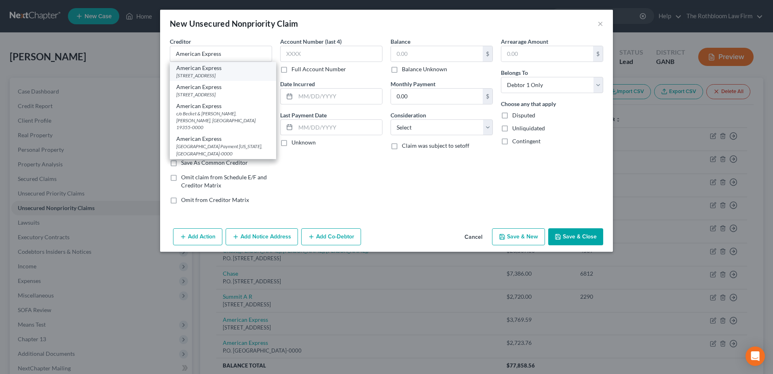
type input "79998-1535"
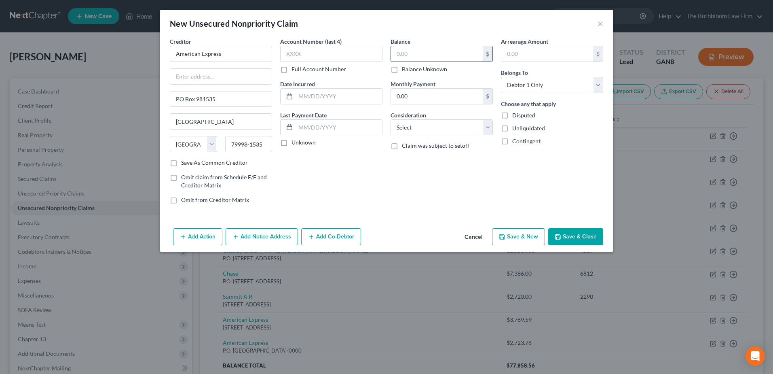
click at [394, 48] on input "text" at bounding box center [437, 53] width 92 height 15
type input "1,656.52"
click at [430, 125] on select "Select Cable / Satellite Services Collection Agency Credit Card Debt Debt Couns…" at bounding box center [442, 127] width 102 height 16
select select "2"
click at [391, 119] on select "Select Cable / Satellite Services Collection Agency Credit Card Debt Debt Couns…" at bounding box center [442, 127] width 102 height 16
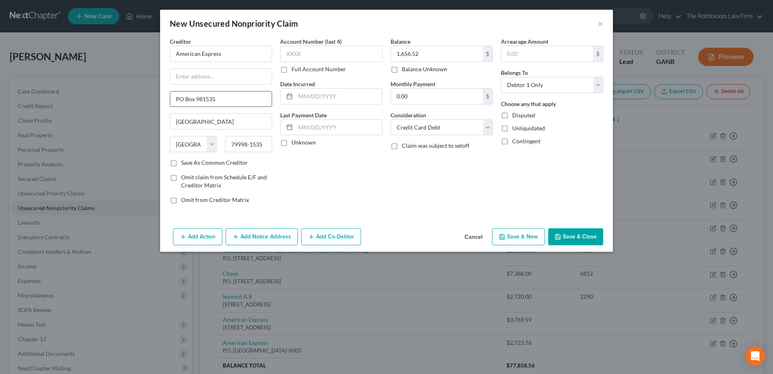
click at [180, 100] on input "PO Box 981535" at bounding box center [220, 98] width 101 height 15
type input "P.O. Box 981535"
drag, startPoint x: 243, startPoint y: 95, endPoint x: 147, endPoint y: 97, distance: 95.4
click at [147, 97] on div "New Unsecured Nonpriority Claim × Creditor * American Express P.O. [GEOGRAPHIC_…" at bounding box center [386, 187] width 773 height 374
type input "P.O. Box 981535"
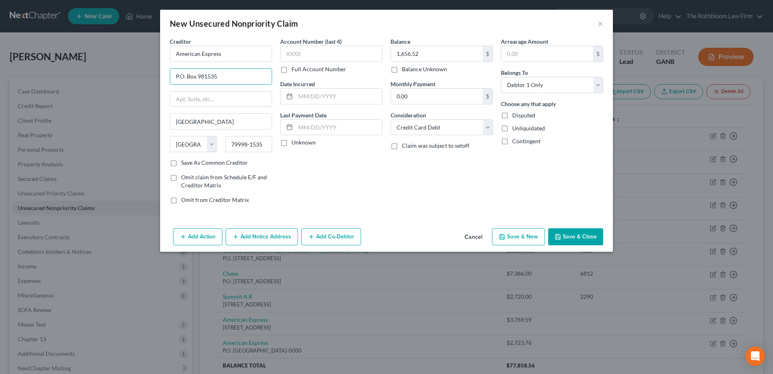
click at [568, 239] on button "Save & Close" at bounding box center [575, 236] width 55 height 17
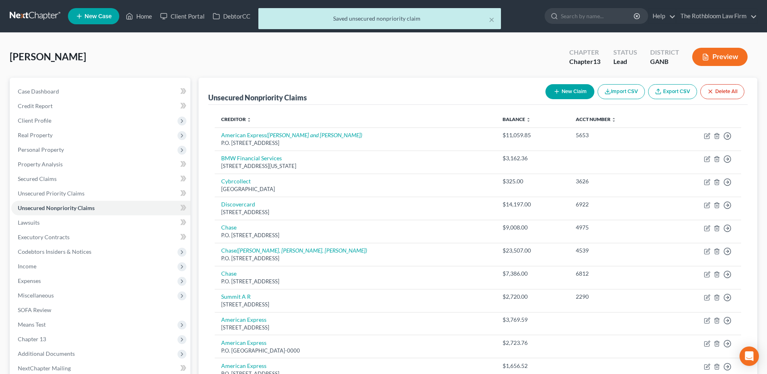
click at [572, 88] on button "New Claim" at bounding box center [569, 91] width 49 height 15
select select "0"
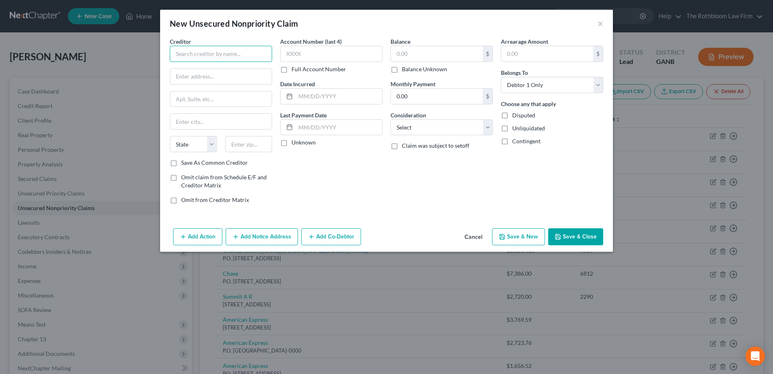
click at [186, 48] on input "text" at bounding box center [221, 54] width 102 height 16
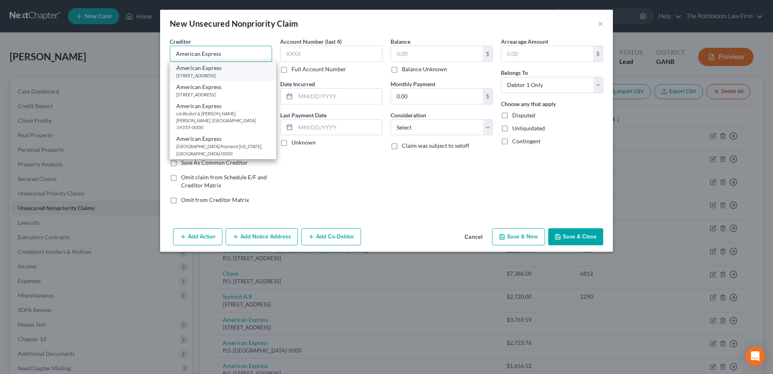
type input "American Express"
click at [200, 67] on div "American Express" at bounding box center [222, 68] width 93 height 8
type input "PO Box 981535"
type input "[GEOGRAPHIC_DATA]"
select select "45"
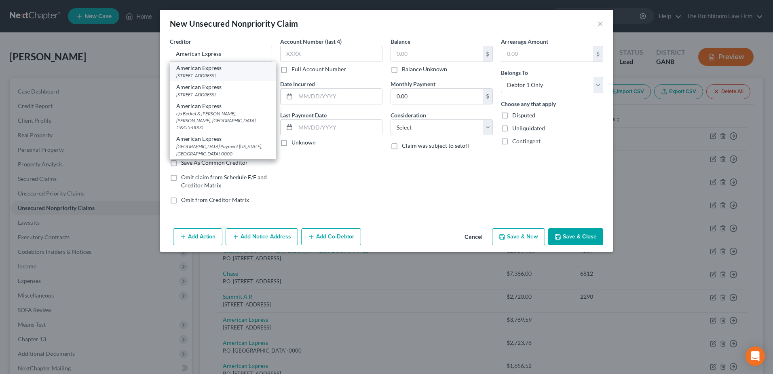
type input "79998-1535"
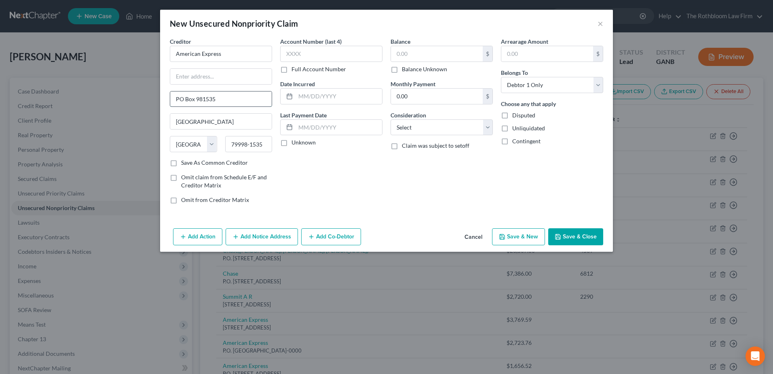
click at [179, 99] on input "PO Box 981535" at bounding box center [220, 98] width 101 height 15
type input "P.O. Box 981535"
click at [406, 55] on input "text" at bounding box center [437, 53] width 92 height 15
type input "5,869.92"
click at [418, 131] on select "Select Cable / Satellite Services Collection Agency Credit Card Debt Debt Couns…" at bounding box center [442, 127] width 102 height 16
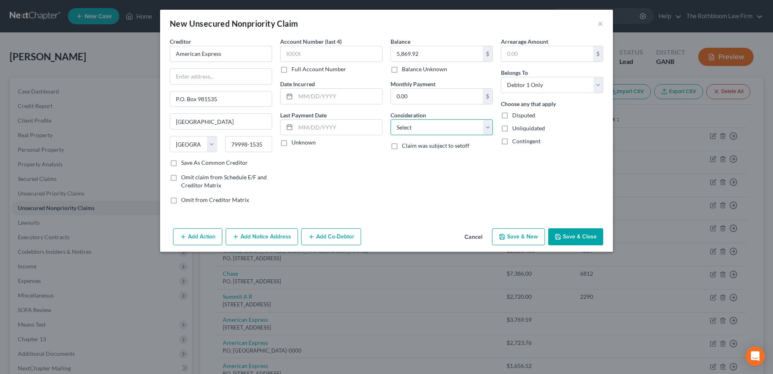
select select "2"
click at [391, 119] on select "Select Cable / Satellite Services Collection Agency Credit Card Debt Debt Couns…" at bounding box center [442, 127] width 102 height 16
click at [574, 234] on button "Save & Close" at bounding box center [575, 236] width 55 height 17
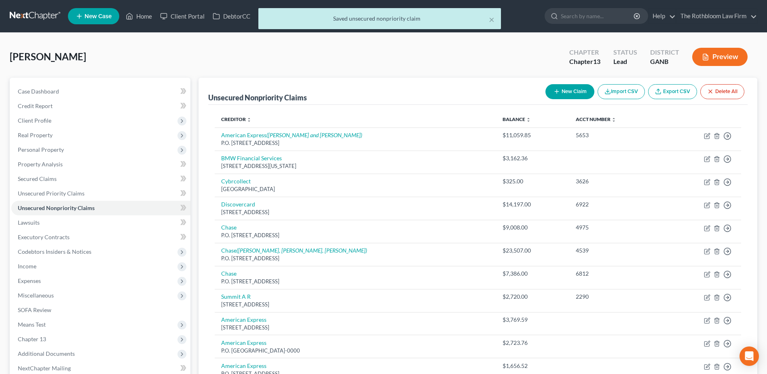
click at [572, 93] on button "New Claim" at bounding box center [569, 91] width 49 height 15
select select "0"
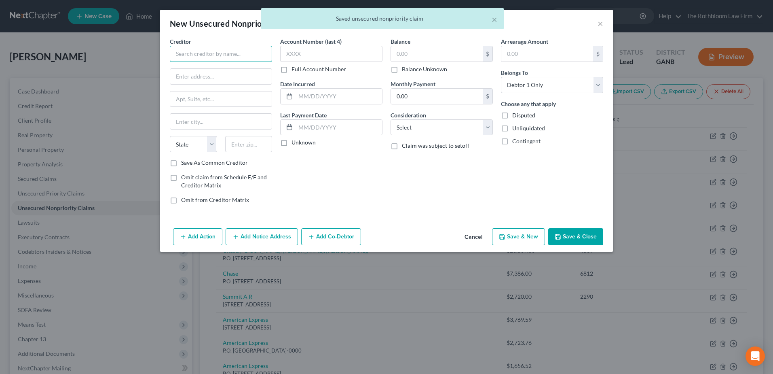
click at [209, 56] on input "text" at bounding box center [221, 54] width 102 height 16
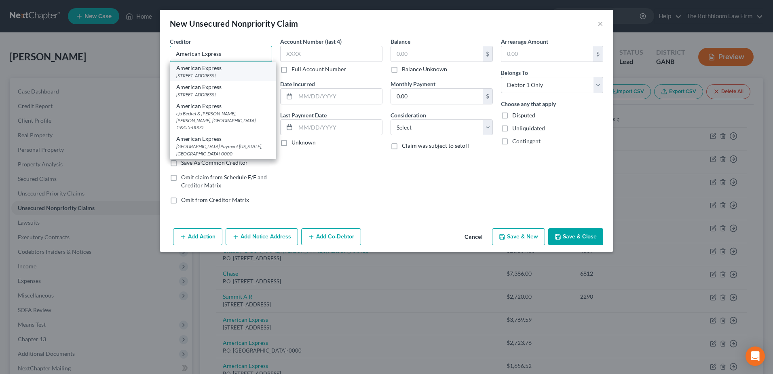
type input "American Express"
click at [198, 76] on div "[STREET_ADDRESS]" at bounding box center [222, 75] width 93 height 7
type input "PO Box 981535"
type input "[GEOGRAPHIC_DATA]"
select select "45"
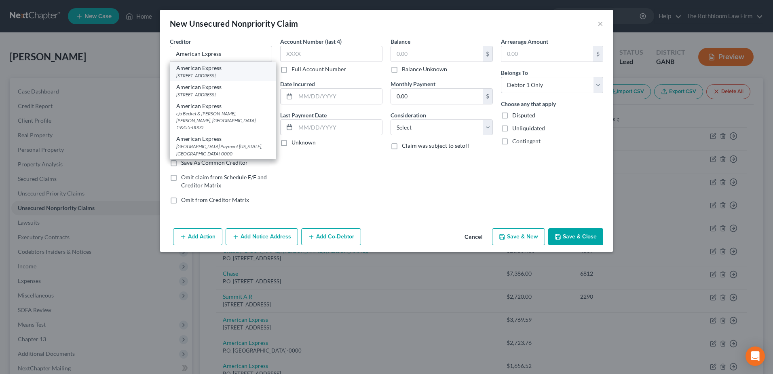
type input "79998-1535"
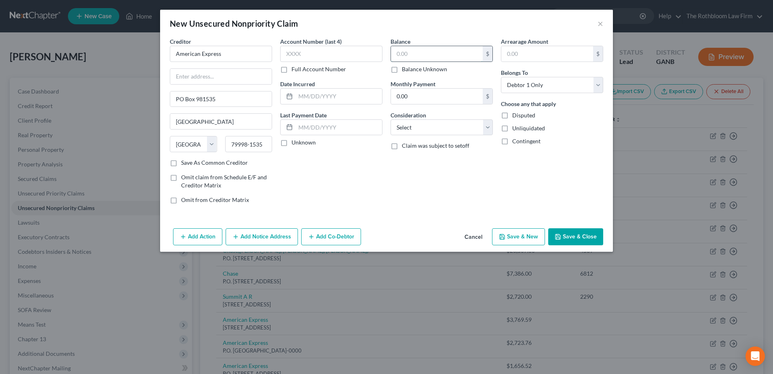
click at [404, 57] on input "text" at bounding box center [437, 53] width 92 height 15
type input "2,294.87"
click at [427, 126] on select "Select Cable / Satellite Services Collection Agency Credit Card Debt Debt Couns…" at bounding box center [442, 127] width 102 height 16
select select "2"
click at [391, 119] on select "Select Cable / Satellite Services Collection Agency Credit Card Debt Debt Couns…" at bounding box center [442, 127] width 102 height 16
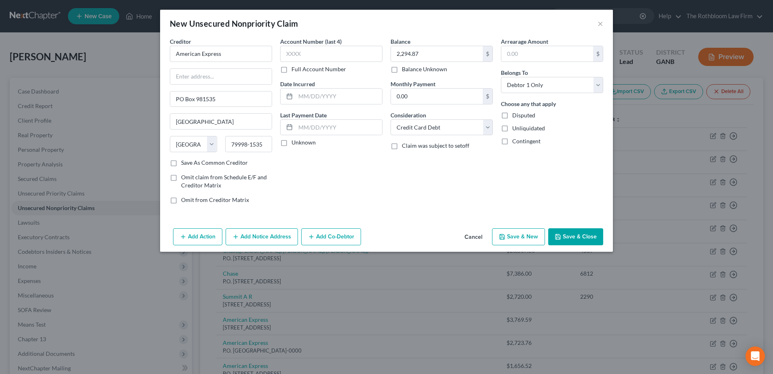
click at [576, 240] on button "Save & Close" at bounding box center [575, 236] width 55 height 17
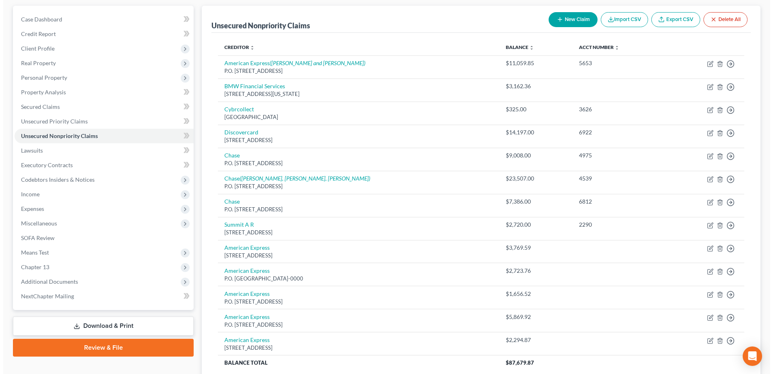
scroll to position [60, 0]
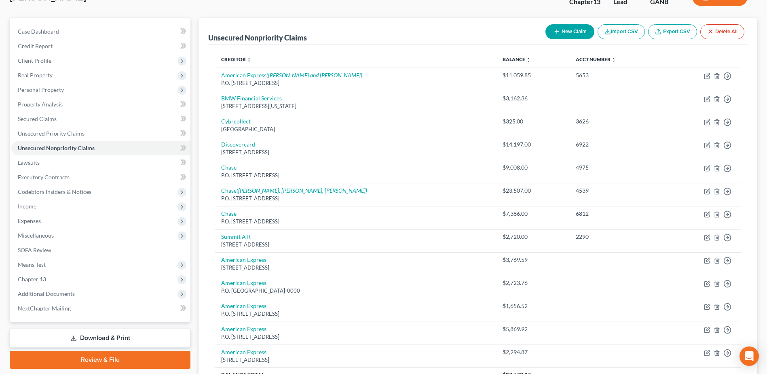
click at [566, 33] on button "New Claim" at bounding box center [569, 31] width 49 height 15
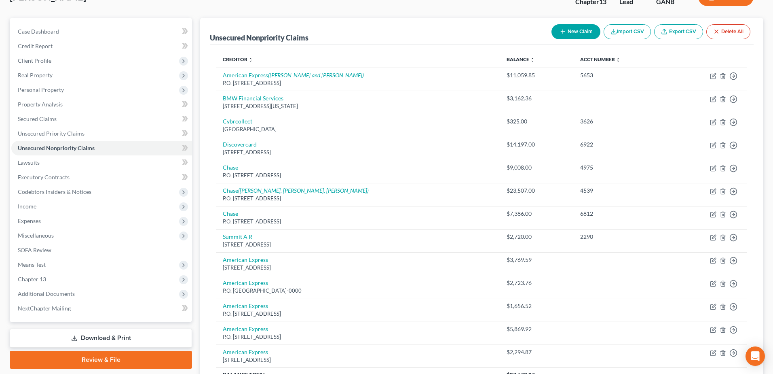
select select "0"
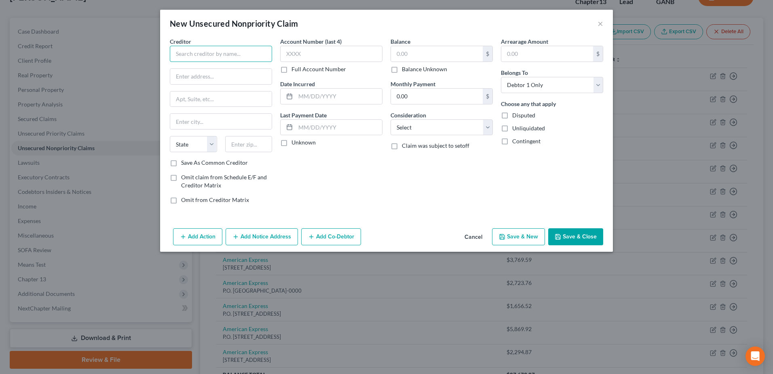
click at [191, 55] on input "text" at bounding box center [221, 54] width 102 height 16
click at [201, 53] on input "[PERSON_NAME] [PERSON_NAME] Bank" at bounding box center [221, 54] width 102 height 16
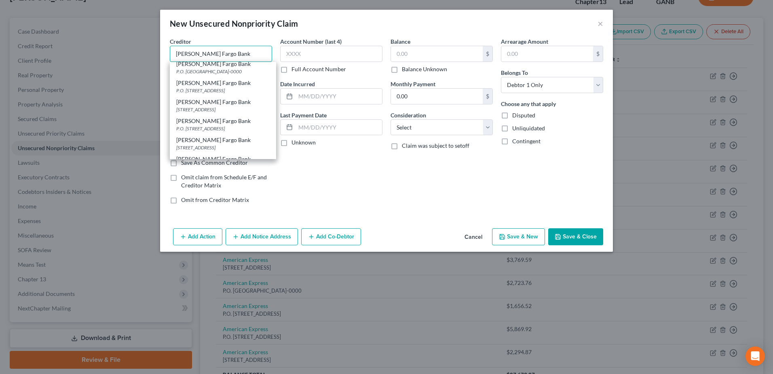
scroll to position [323, 0]
click at [209, 91] on div "P.O. [STREET_ADDRESS]" at bounding box center [222, 87] width 93 height 7
type input "[PERSON_NAME] Fargo Bank"
type input "P.O. Box 14517"
type input "Des Moines"
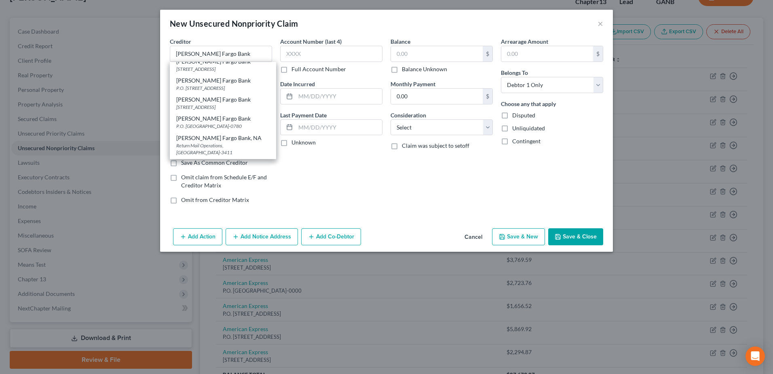
select select "16"
type input "50306-0000"
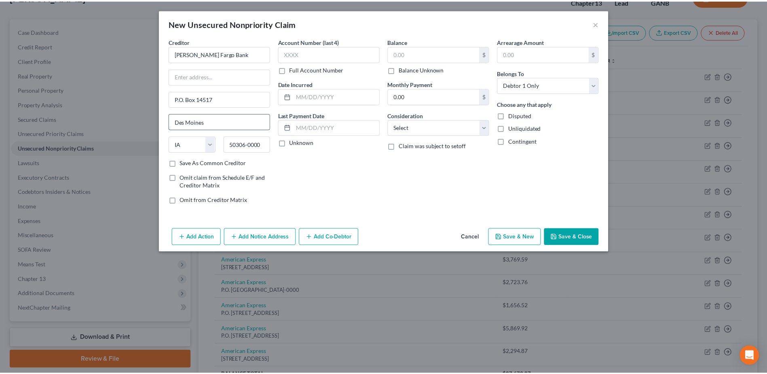
scroll to position [0, 0]
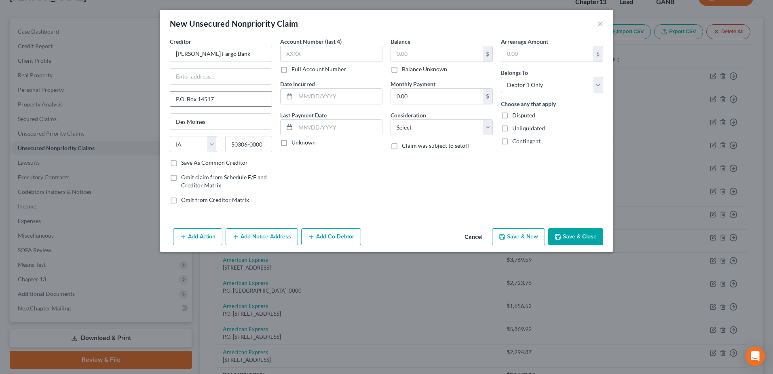
drag, startPoint x: 199, startPoint y: 97, endPoint x: 233, endPoint y: 97, distance: 34.4
click at [233, 97] on input "P.O. Box 14517" at bounding box center [220, 98] width 101 height 15
type input "P.O. Box 10438, MAC F8235-02F"
click at [423, 59] on input "text" at bounding box center [437, 53] width 92 height 15
click at [405, 50] on input "text" at bounding box center [437, 53] width 92 height 15
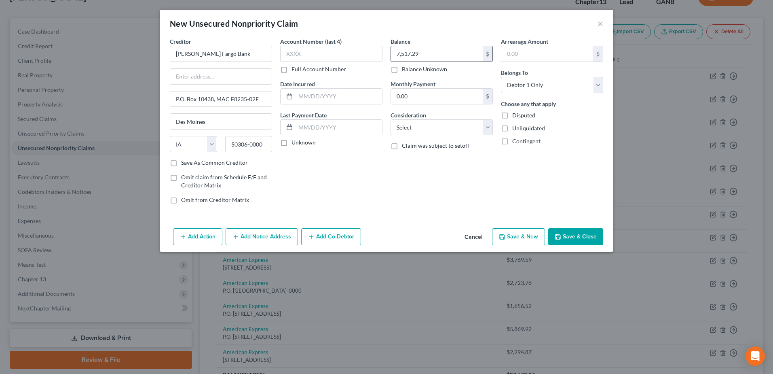
type input "7,517.29"
click at [429, 135] on select "Select Cable / Satellite Services Collection Agency Credit Card Debt Debt Couns…" at bounding box center [442, 127] width 102 height 16
select select "2"
click at [391, 119] on select "Select Cable / Satellite Services Collection Agency Credit Card Debt Debt Couns…" at bounding box center [442, 127] width 102 height 16
click at [567, 238] on button "Save & Close" at bounding box center [575, 236] width 55 height 17
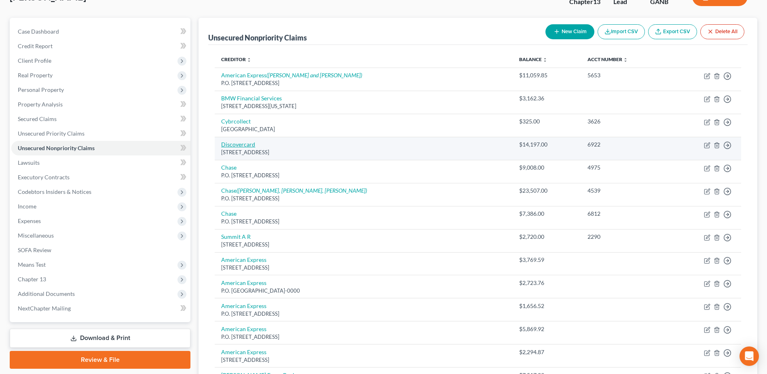
click at [246, 146] on link "Discovercard" at bounding box center [238, 144] width 34 height 7
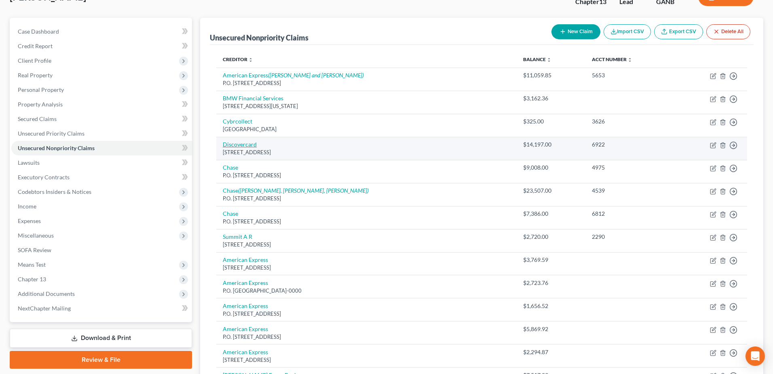
select select "46"
select select "2"
select select "0"
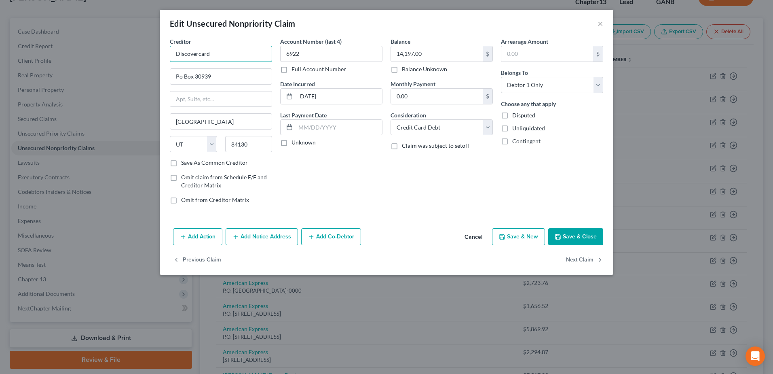
drag, startPoint x: 200, startPoint y: 55, endPoint x: 232, endPoint y: 55, distance: 31.5
click at [232, 55] on input "Discovercard" at bounding box center [221, 54] width 102 height 16
type input "Discover"
click at [179, 78] on input "Po Box 30939" at bounding box center [220, 76] width 101 height 15
type input "P.O. Box 30939"
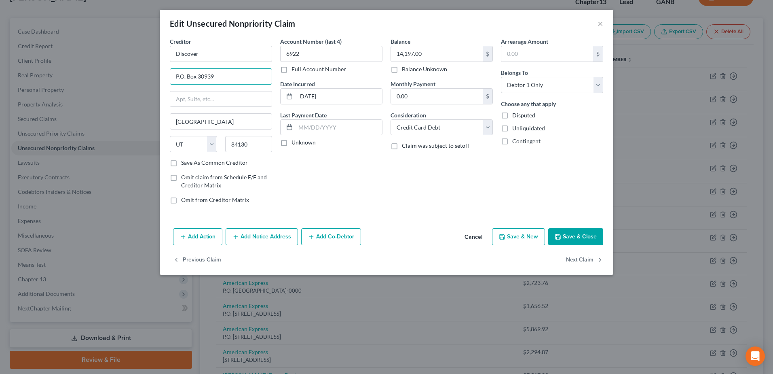
click at [583, 232] on button "Save & Close" at bounding box center [575, 236] width 55 height 17
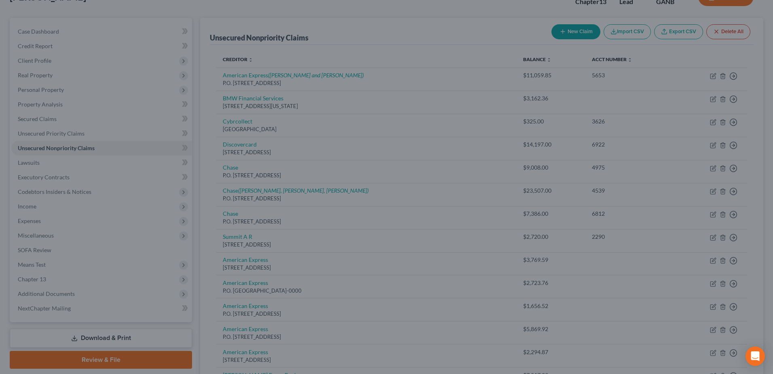
type input "0"
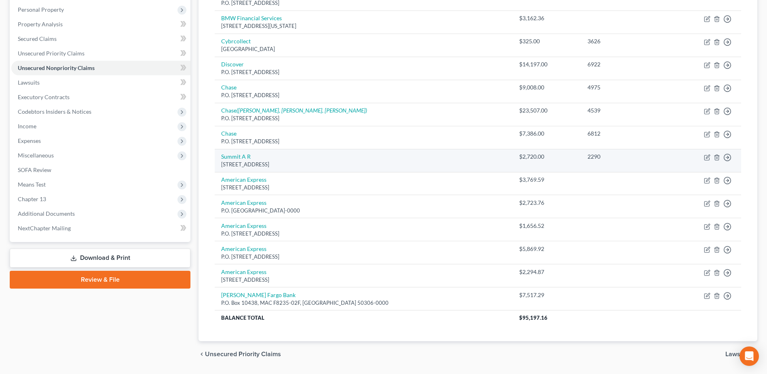
scroll to position [141, 0]
